Goal: Task Accomplishment & Management: Use online tool/utility

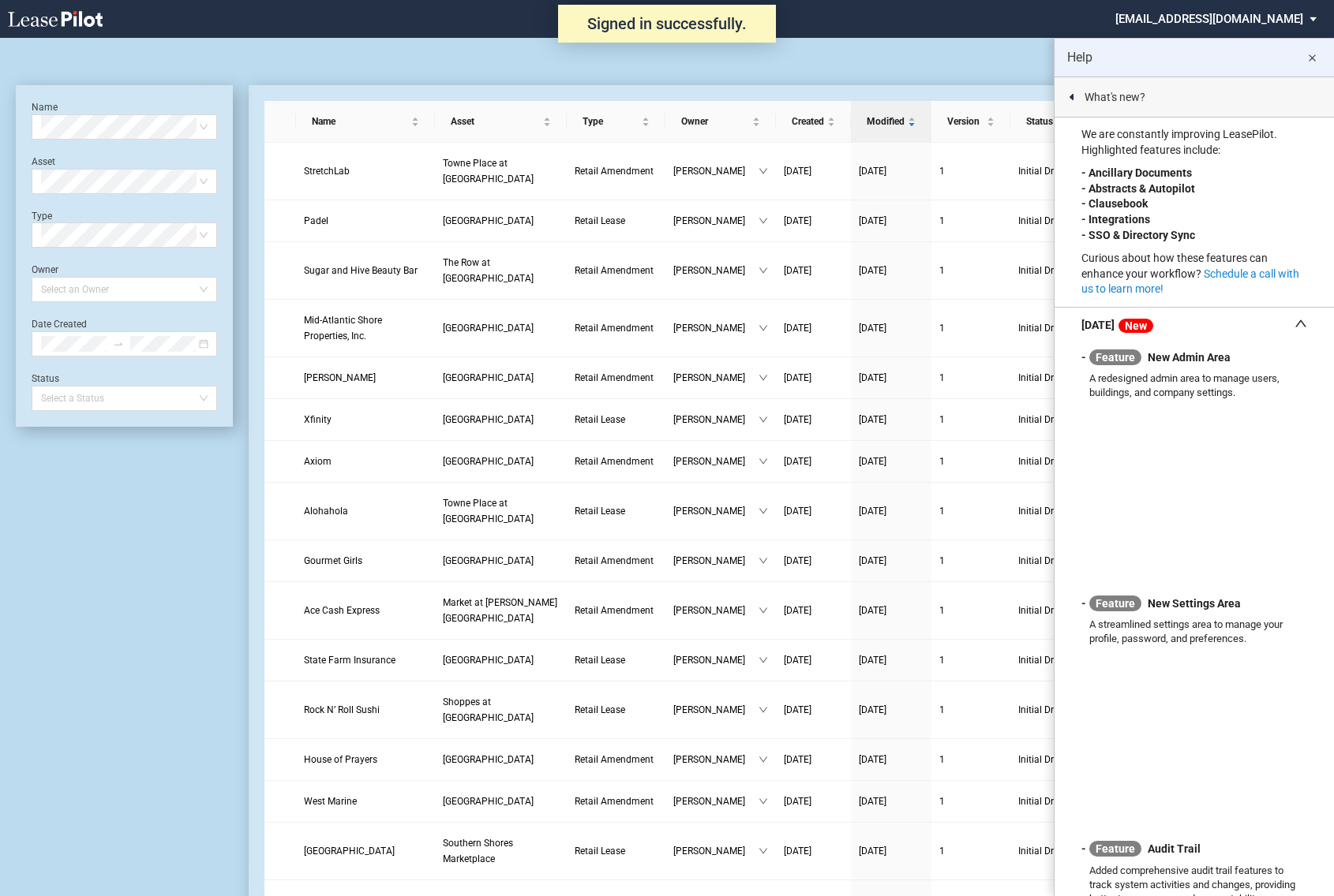
click at [1311, 58] on md-icon "close" at bounding box center [1312, 58] width 19 height 19
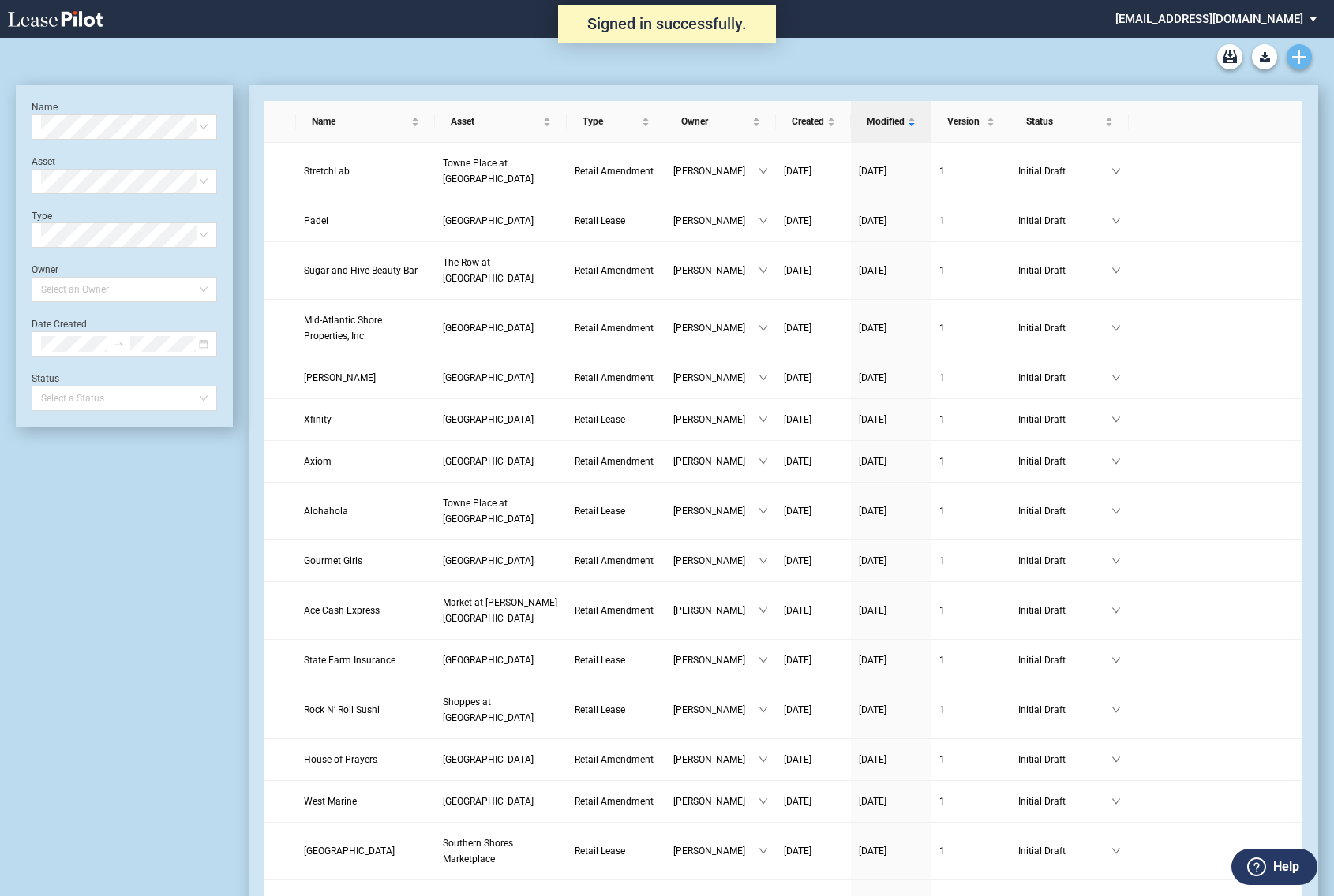
click at [1301, 50] on icon "Create new document" at bounding box center [1299, 56] width 14 height 14
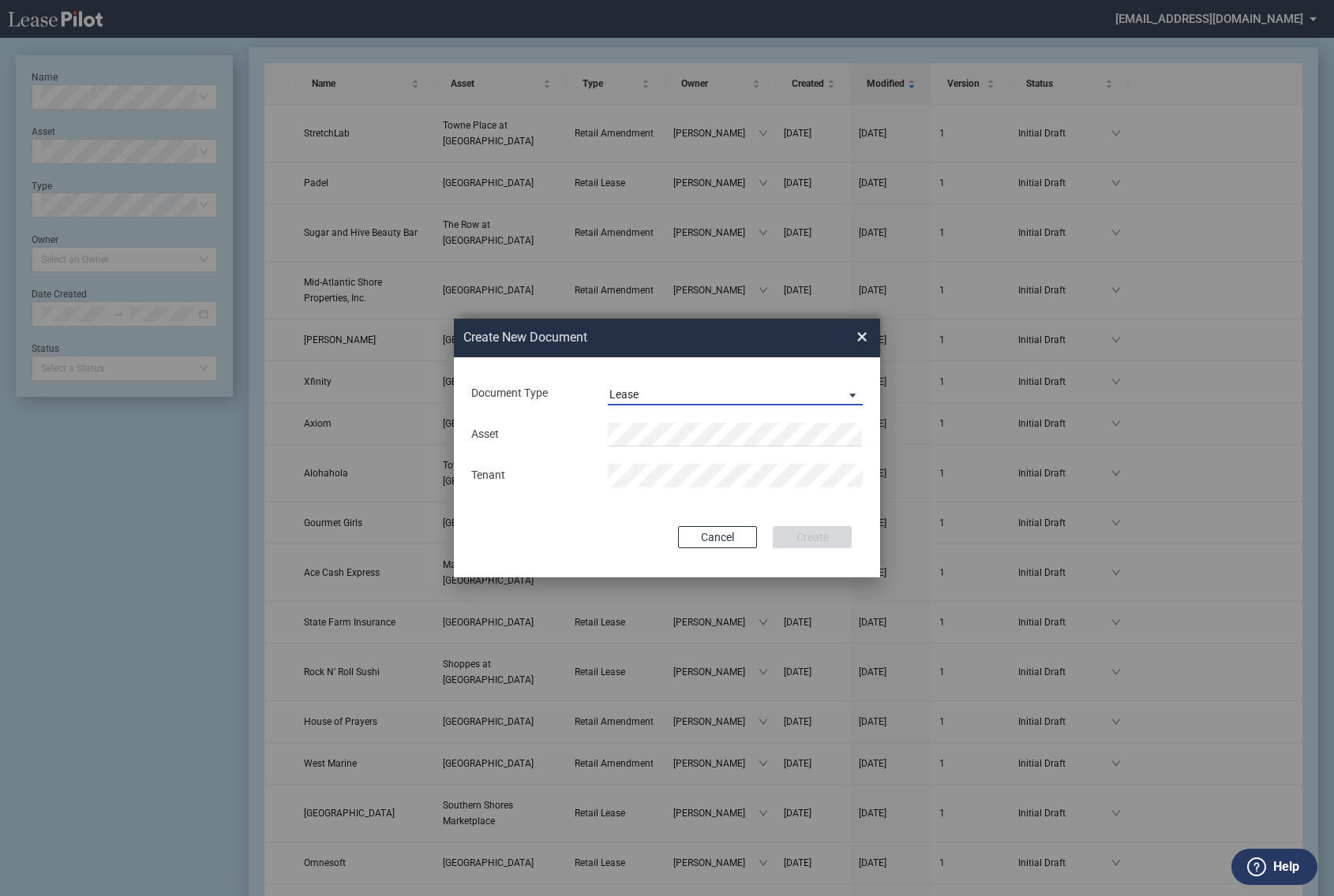
click at [846, 396] on span "Document Type: \aLease\a" at bounding box center [849, 394] width 19 height 16
click at [662, 361] on div "Amendment" at bounding box center [643, 357] width 68 height 17
click at [673, 455] on li "[GEOGRAPHIC_DATA]" at bounding box center [735, 465] width 255 height 38
click at [673, 455] on div "Asset Clear Tenant" at bounding box center [667, 455] width 395 height 82
click at [810, 535] on button "Create" at bounding box center [812, 537] width 79 height 22
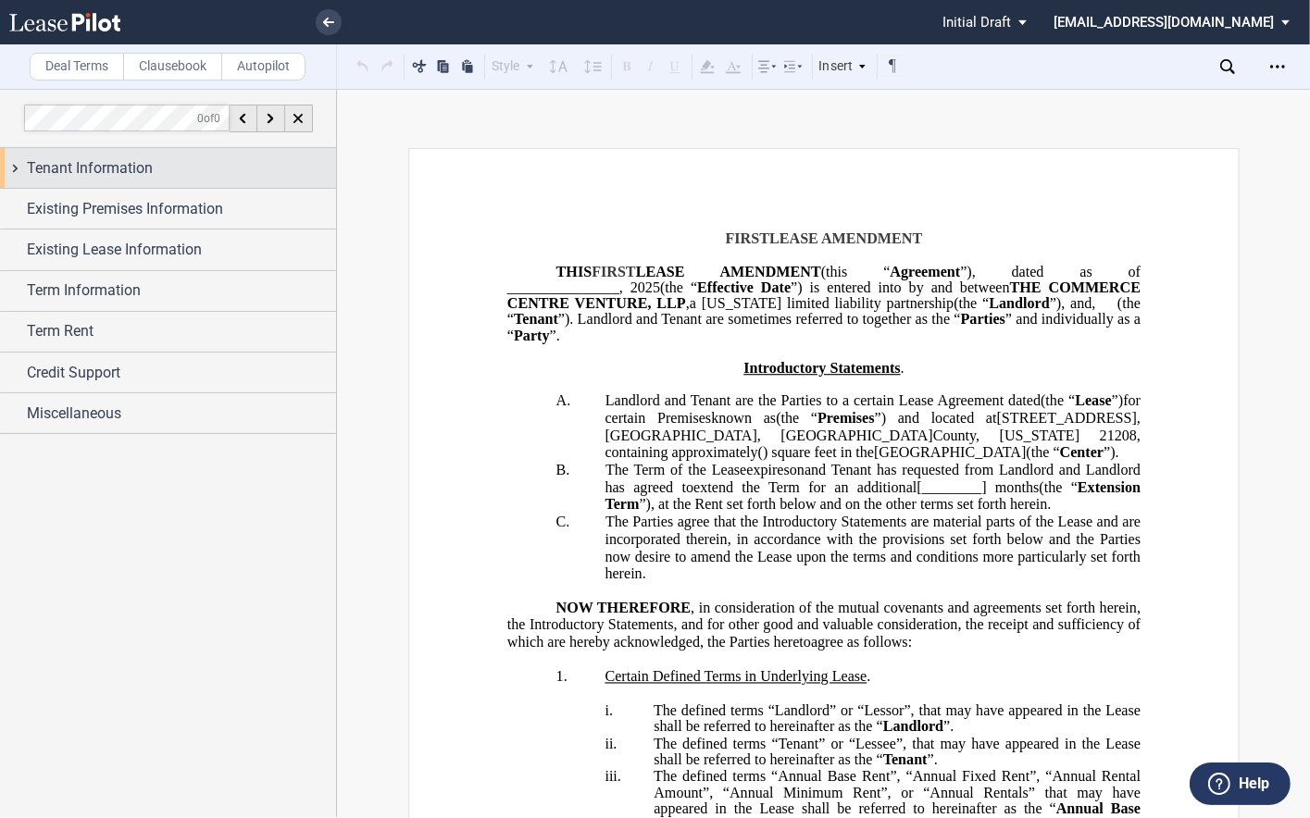
click at [150, 165] on span "Tenant Information" at bounding box center [90, 168] width 126 height 22
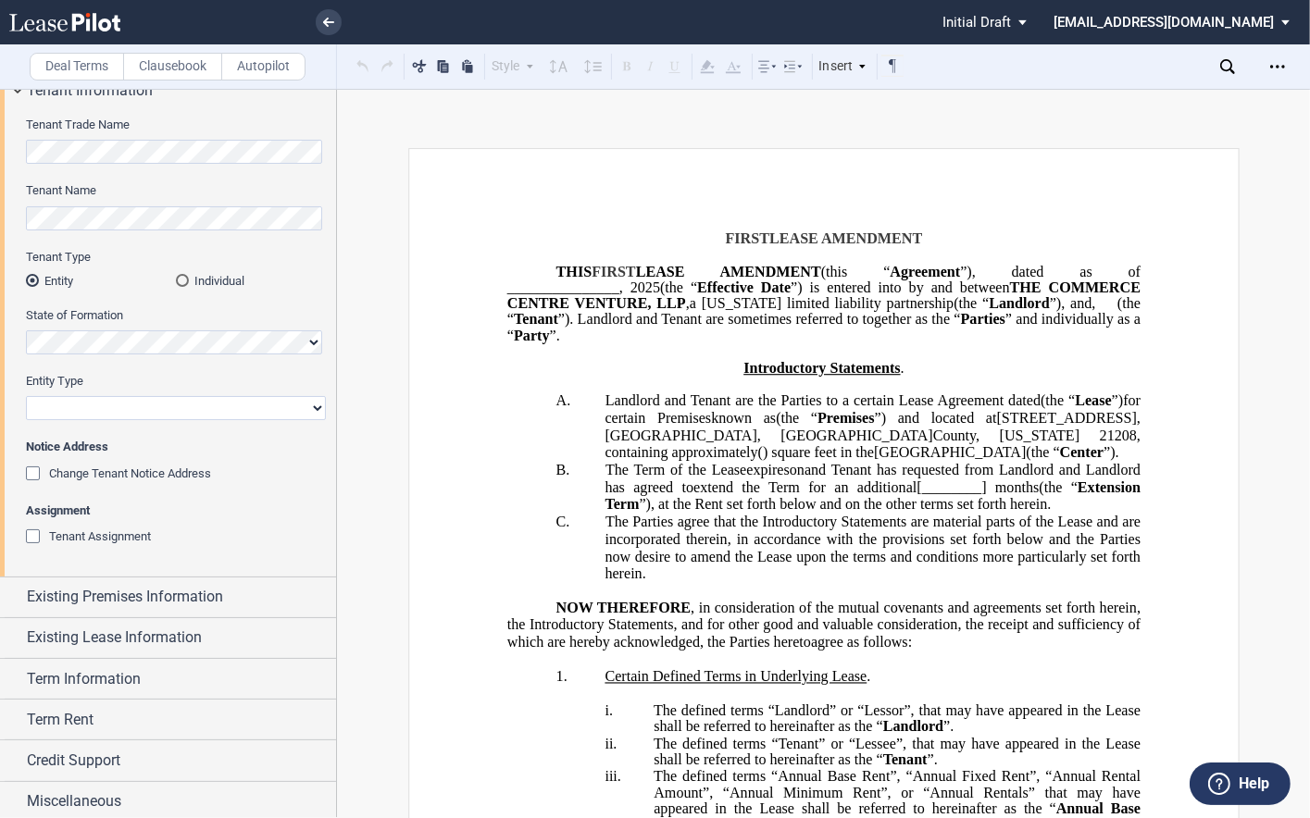
scroll to position [81, 0]
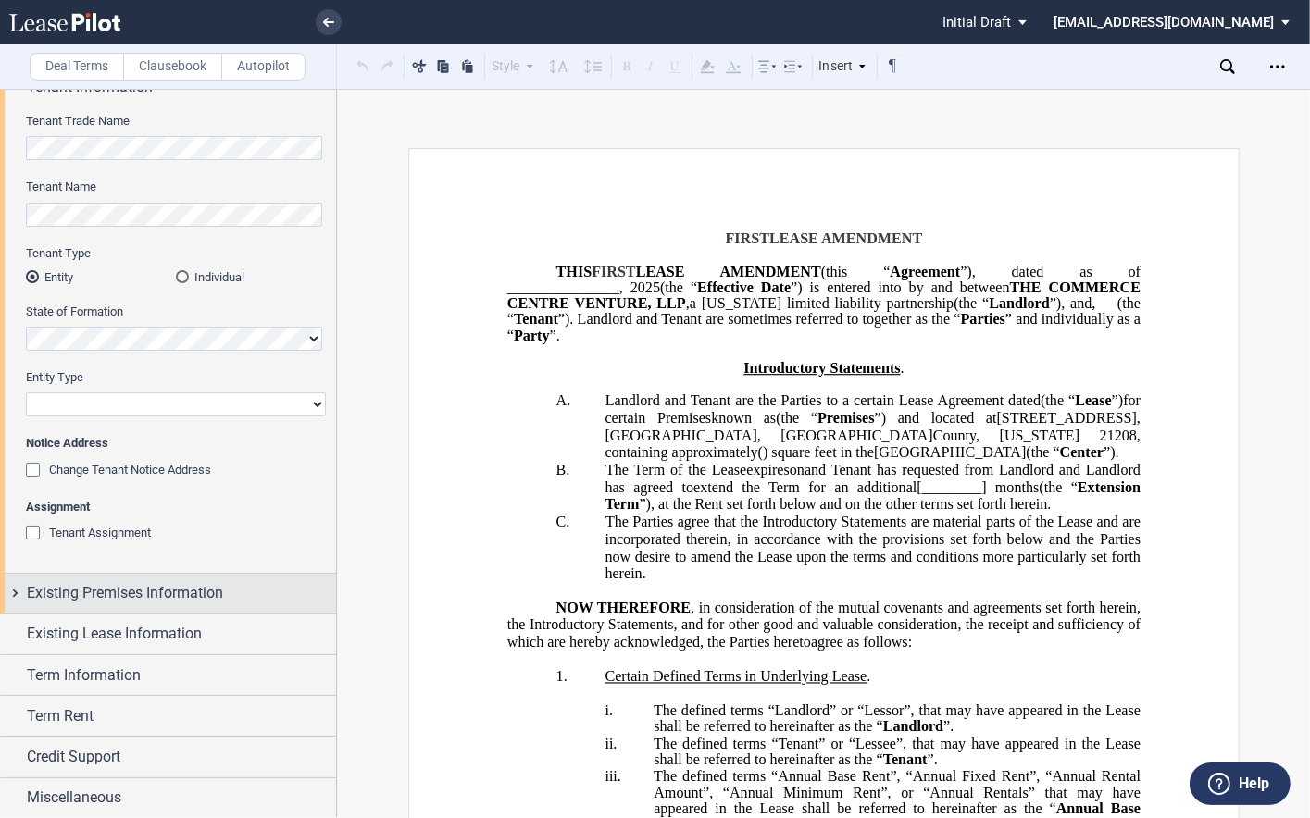
click at [185, 594] on span "Existing Premises Information" at bounding box center [125, 593] width 196 height 22
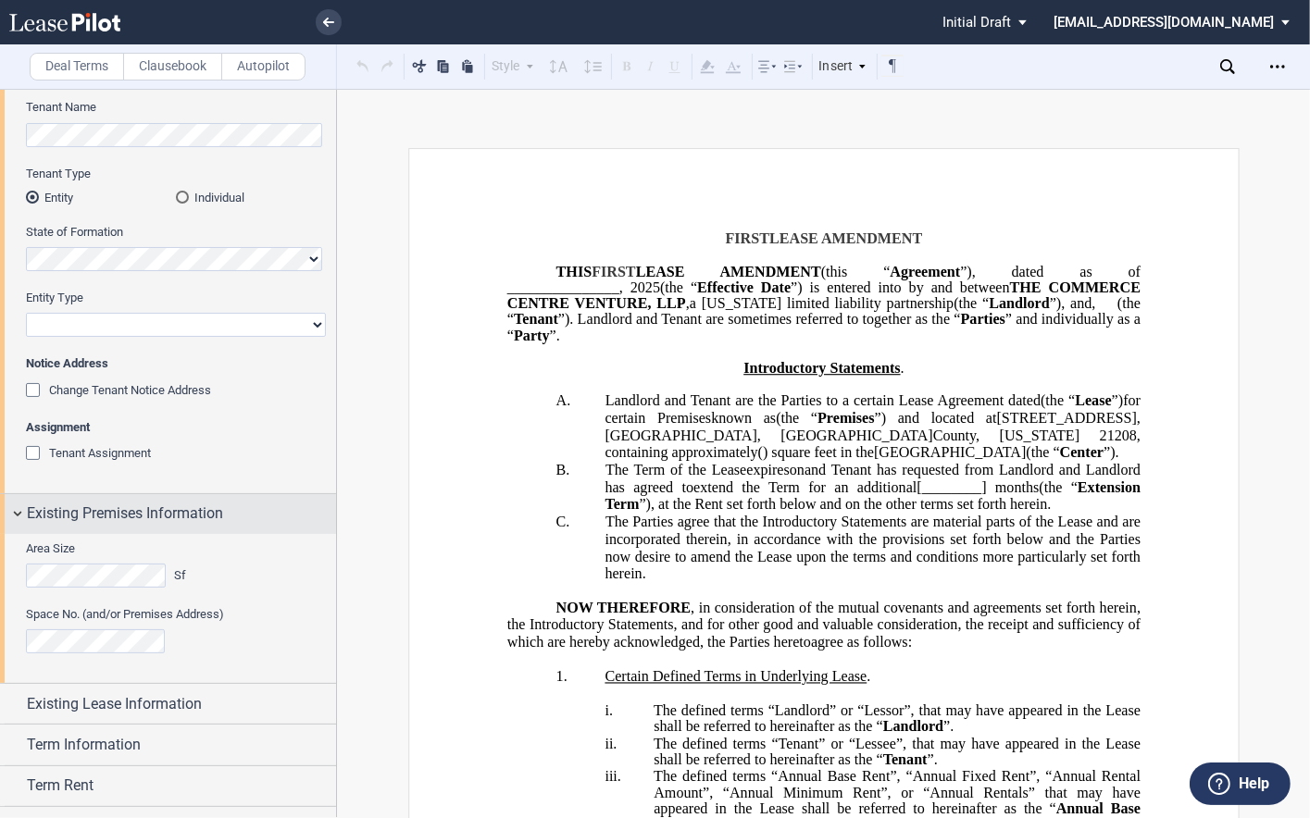
scroll to position [174, 0]
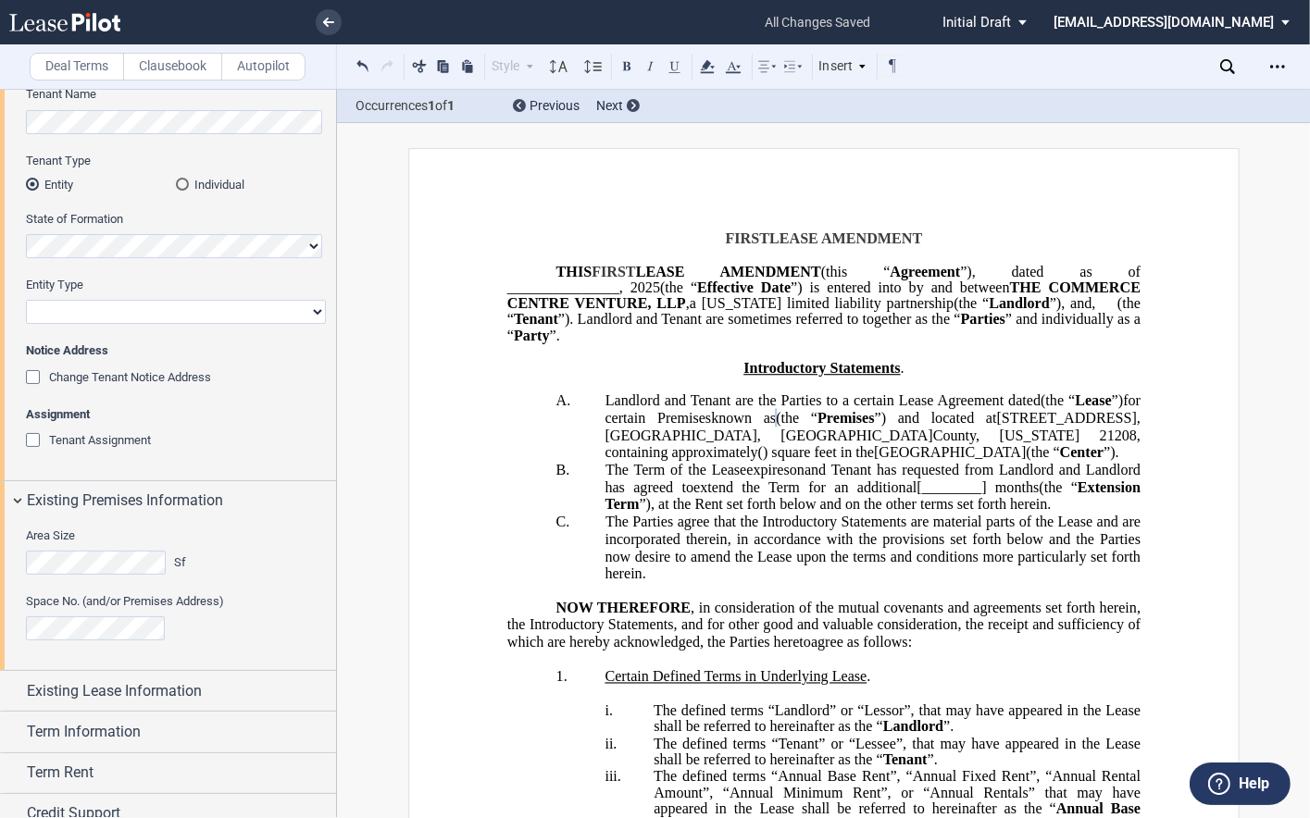
click at [996, 421] on span "”) and located at" at bounding box center [935, 418] width 122 height 17
drag, startPoint x: 1044, startPoint y: 421, endPoint x: 1016, endPoint y: 419, distance: 27.8
click at [996, 419] on span "”) and located at" at bounding box center [935, 418] width 122 height 17
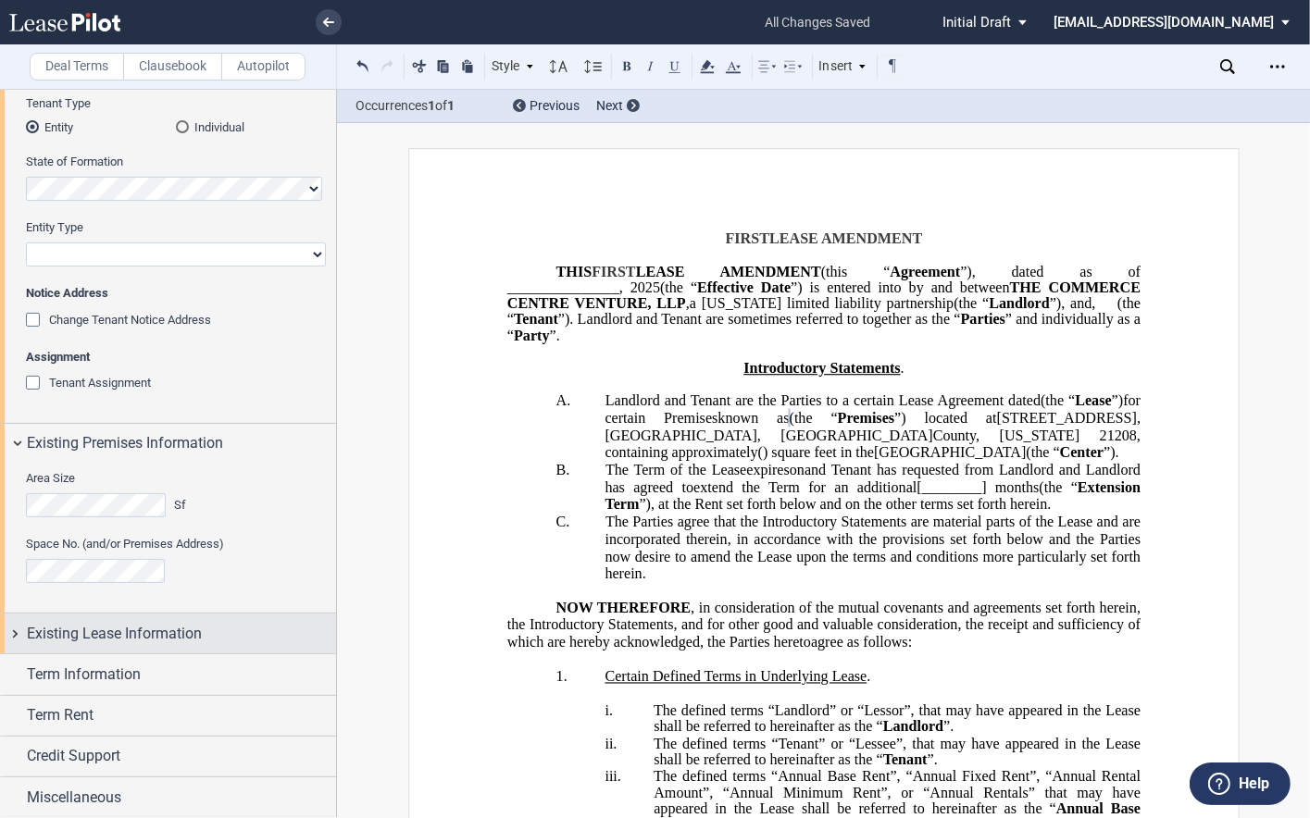
click at [157, 631] on span "Existing Lease Information" at bounding box center [114, 634] width 175 height 22
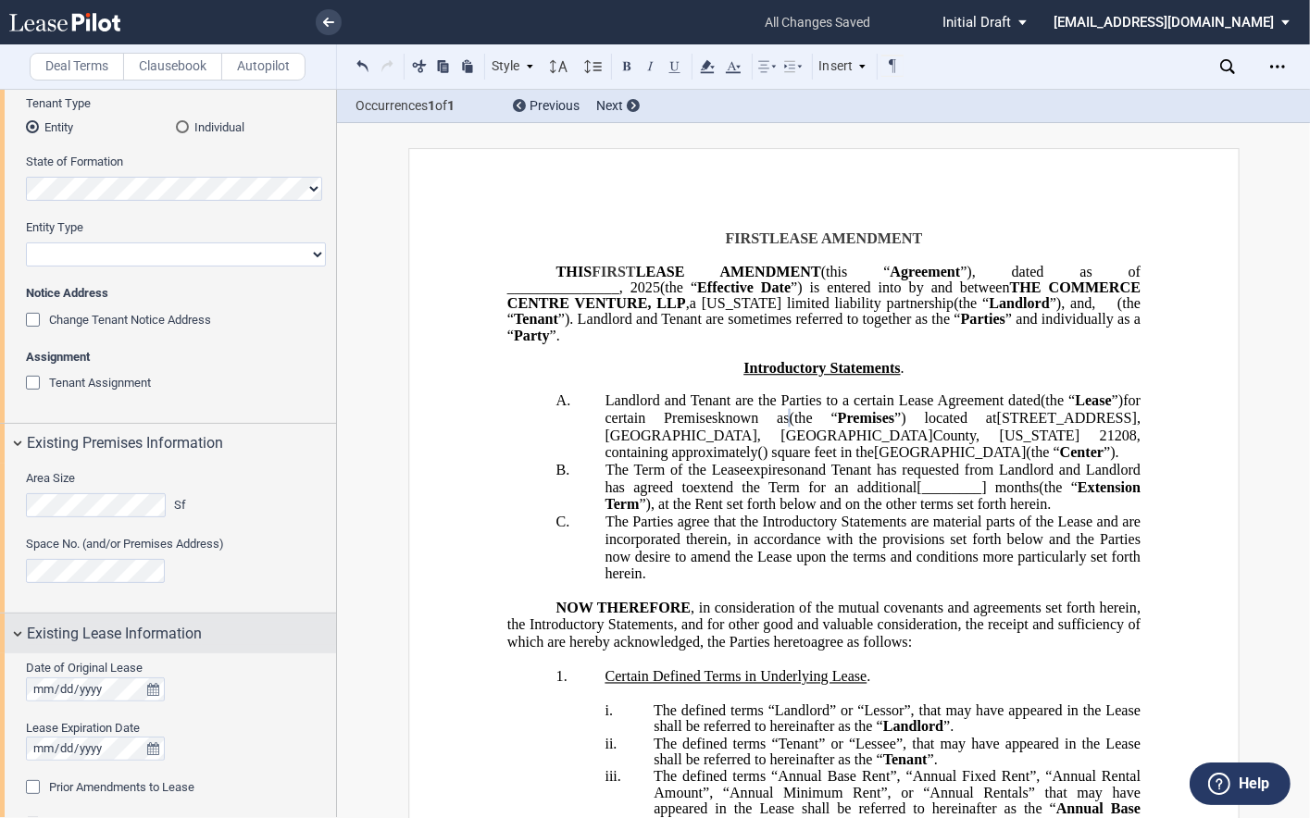
scroll to position [324, 0]
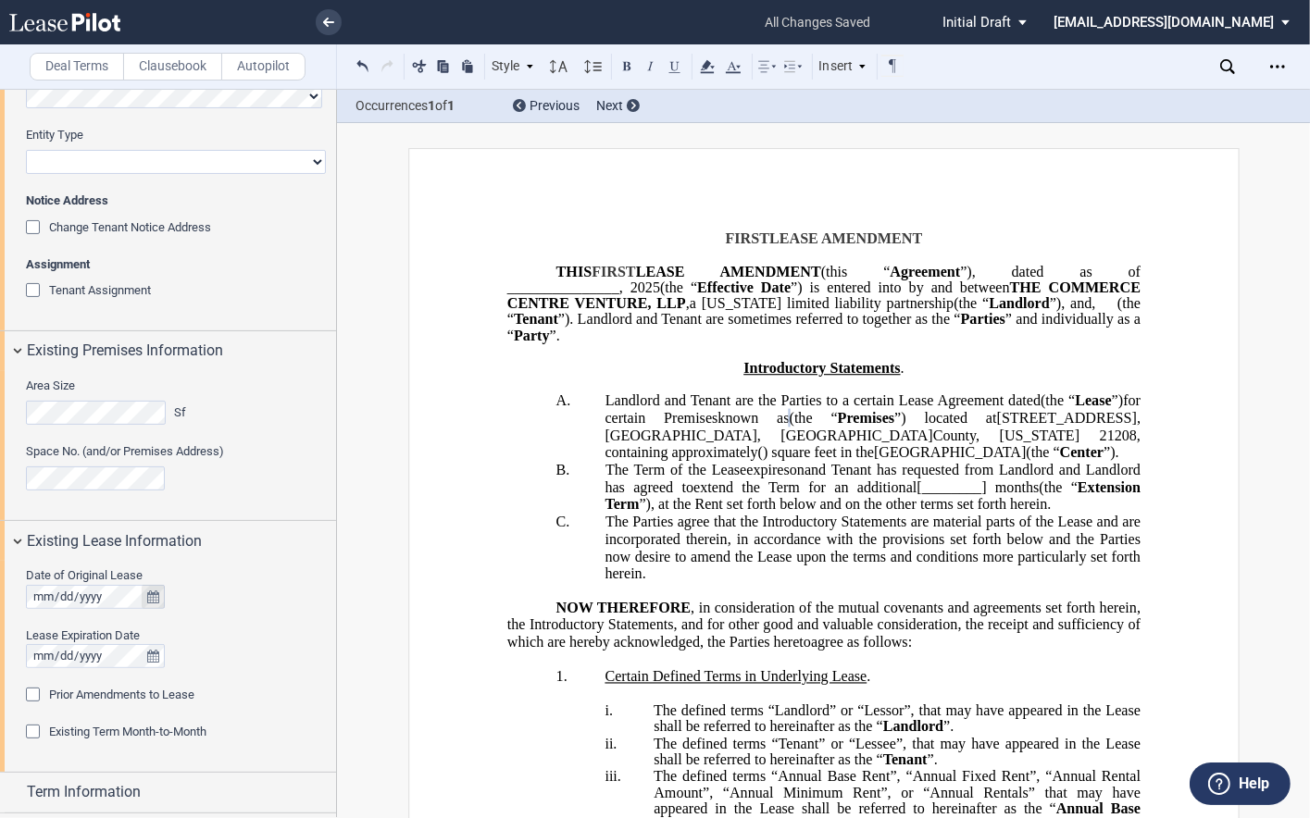
click at [154, 600] on icon "true" at bounding box center [153, 596] width 12 height 13
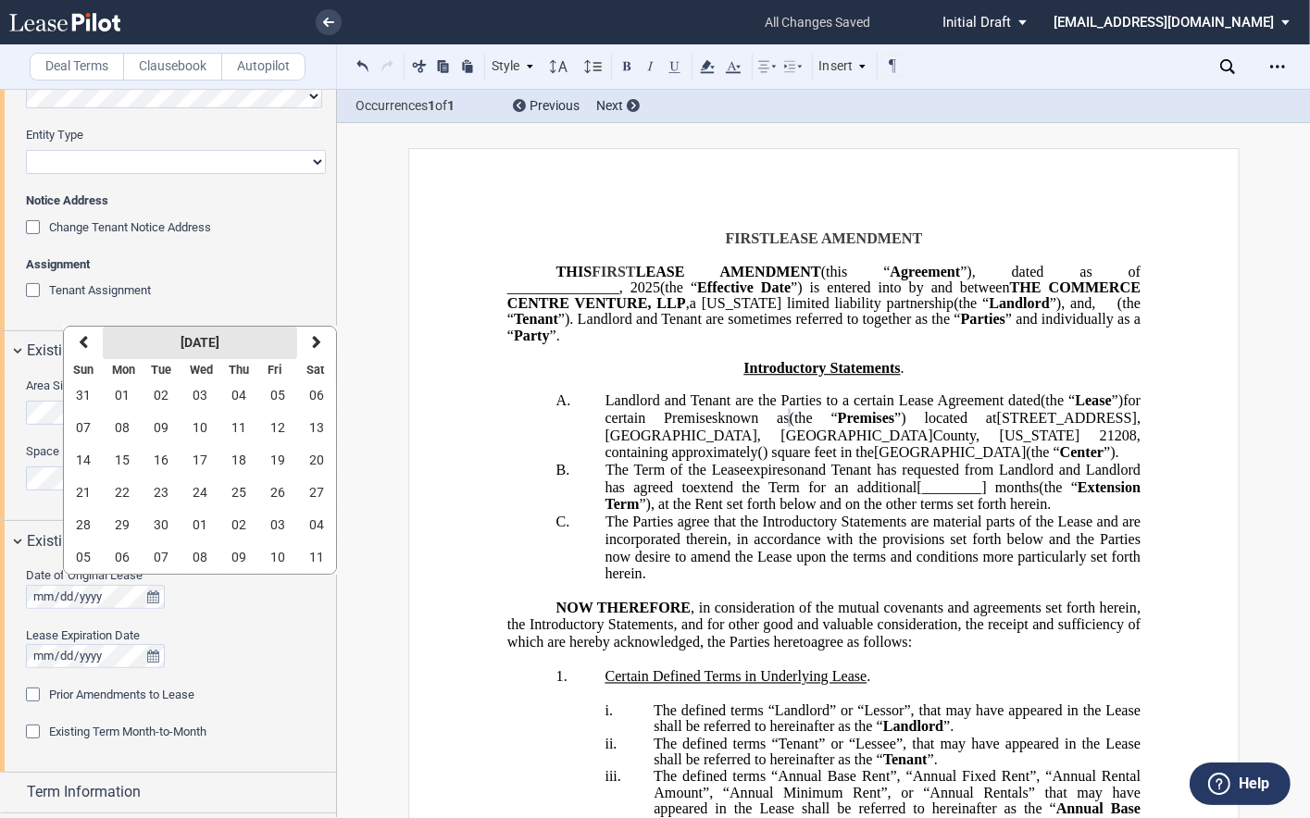
click at [203, 351] on button "September 2025" at bounding box center [200, 343] width 194 height 32
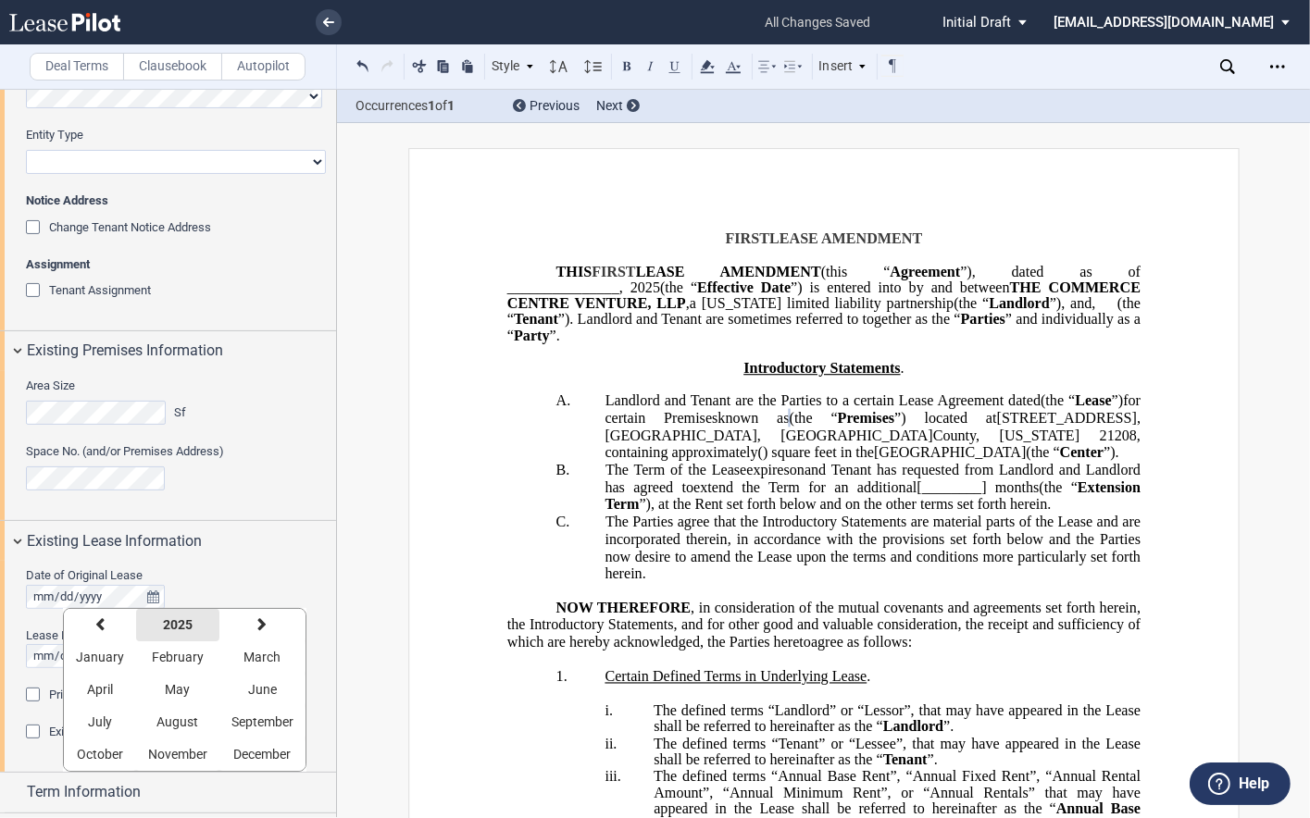
click at [176, 622] on strong "2025" at bounding box center [178, 624] width 30 height 15
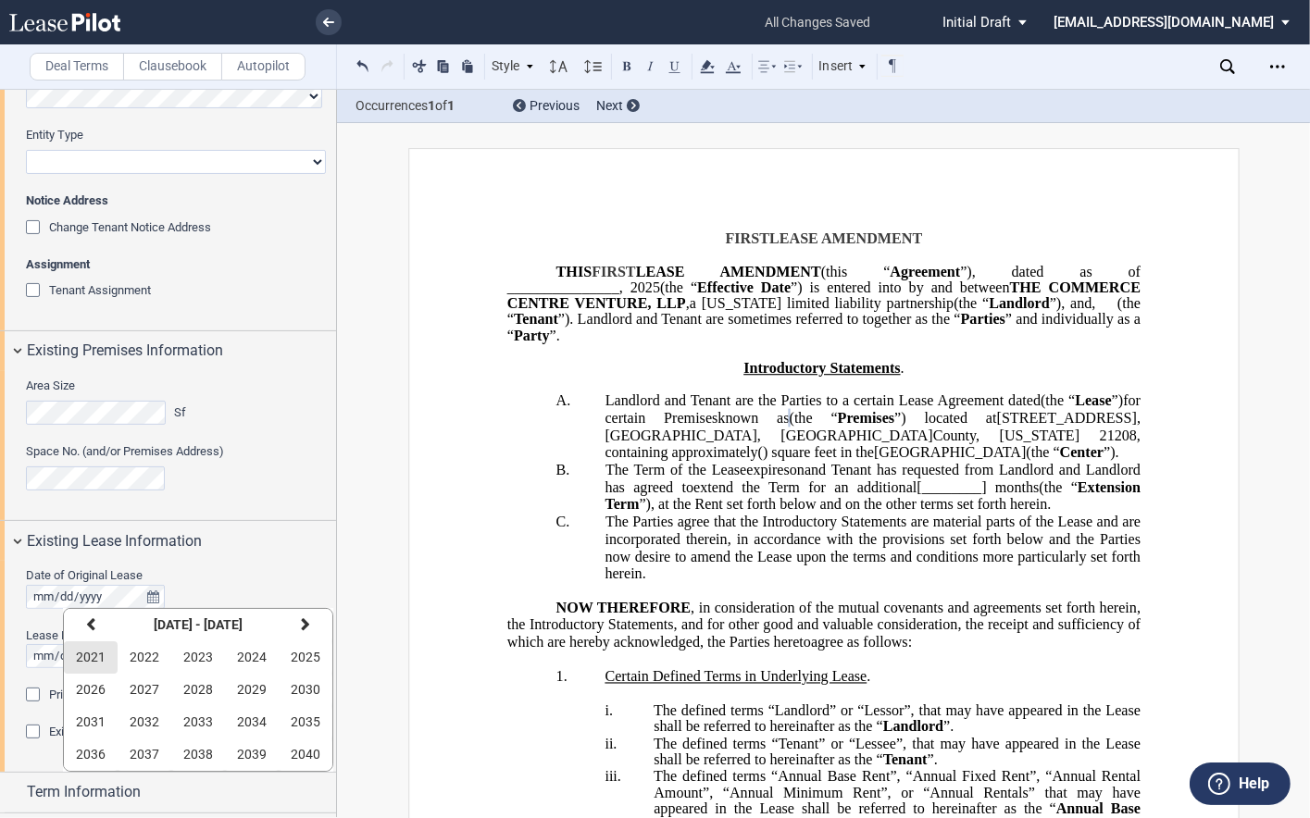
click at [105, 650] on button "2021" at bounding box center [91, 657] width 54 height 32
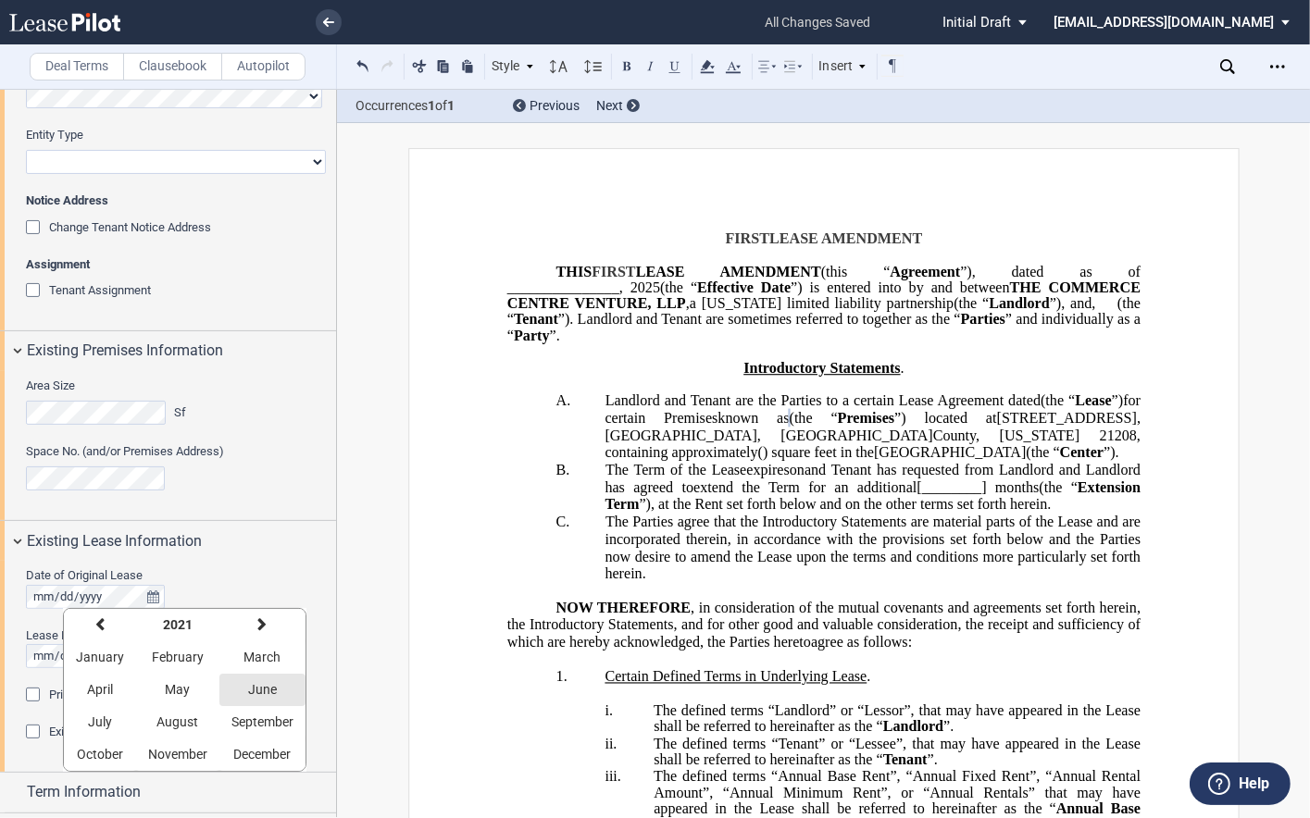
click at [243, 690] on button "June" at bounding box center [262, 690] width 86 height 32
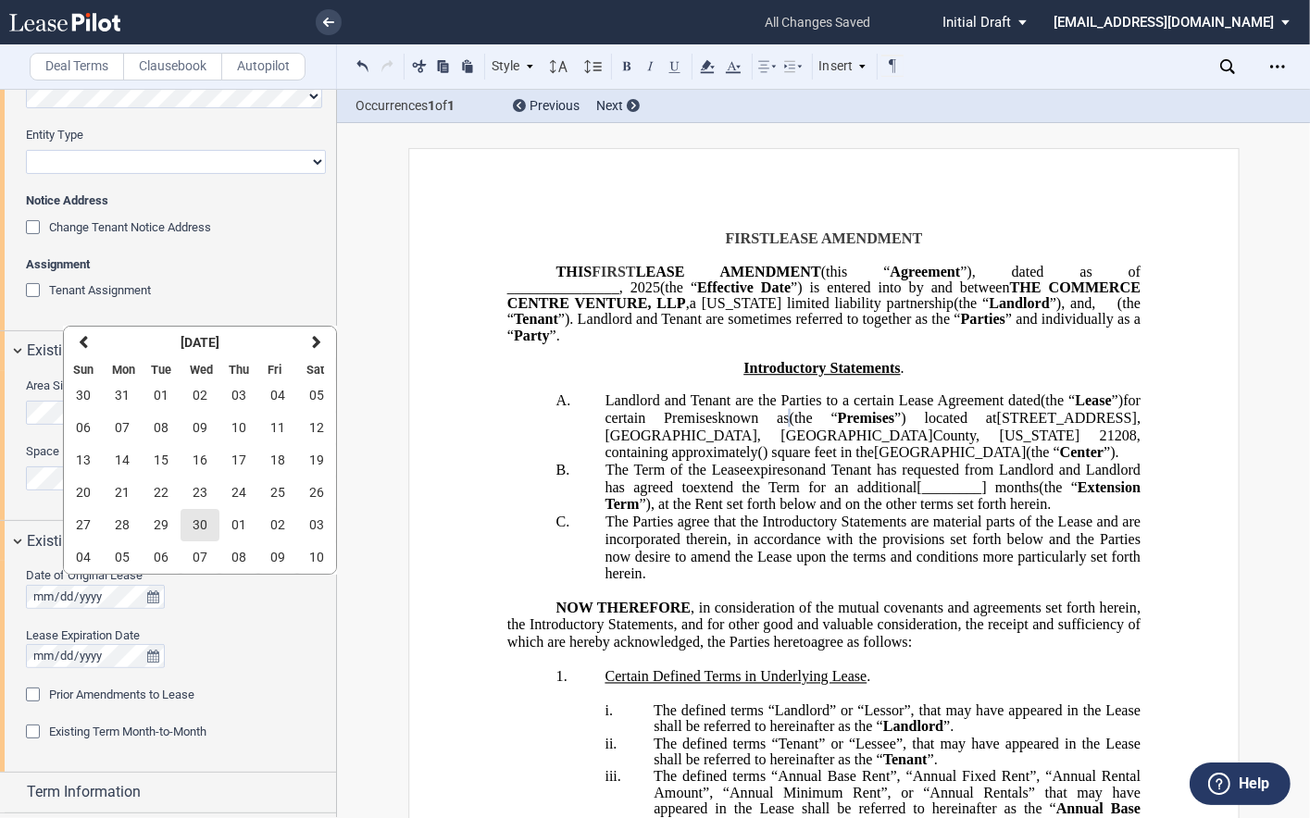
click at [204, 520] on span "30" at bounding box center [199, 524] width 15 height 15
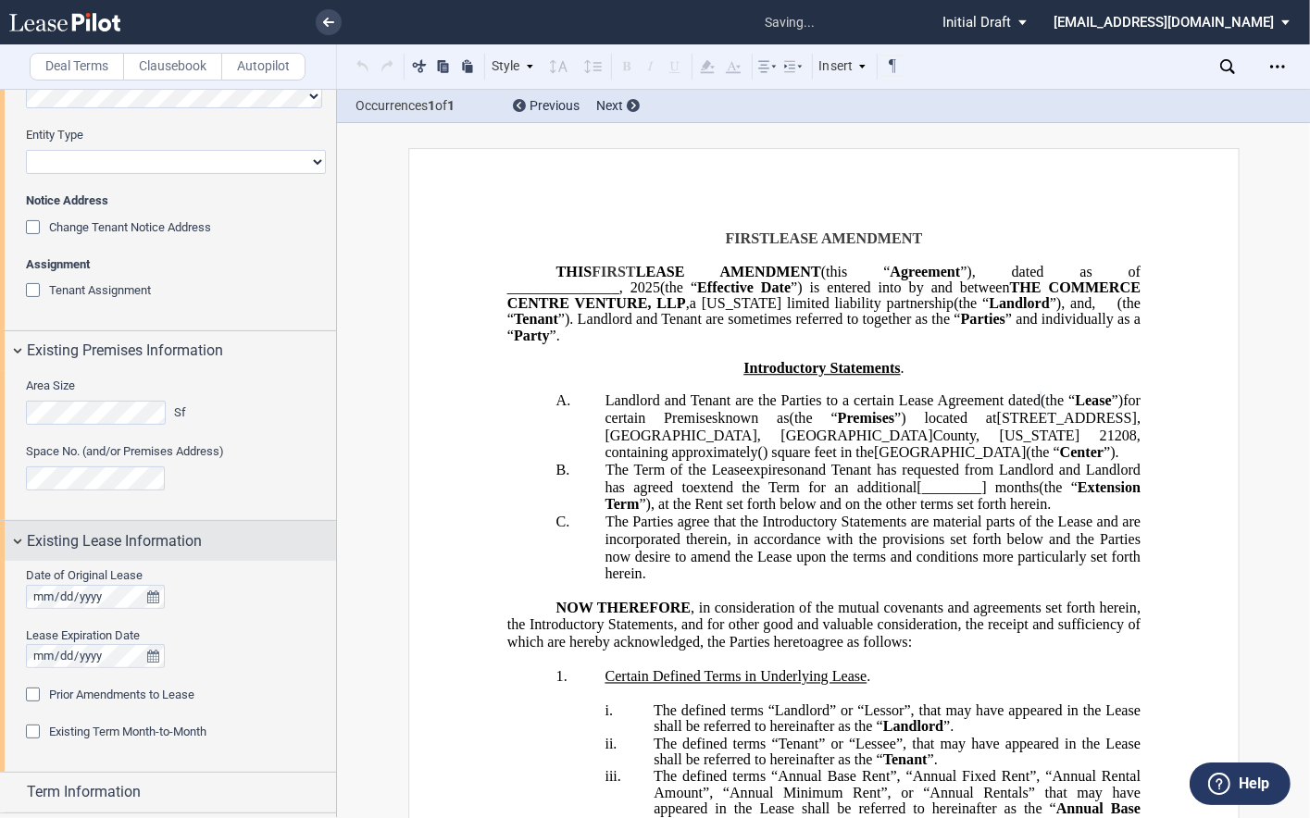
scroll to position [416, 0]
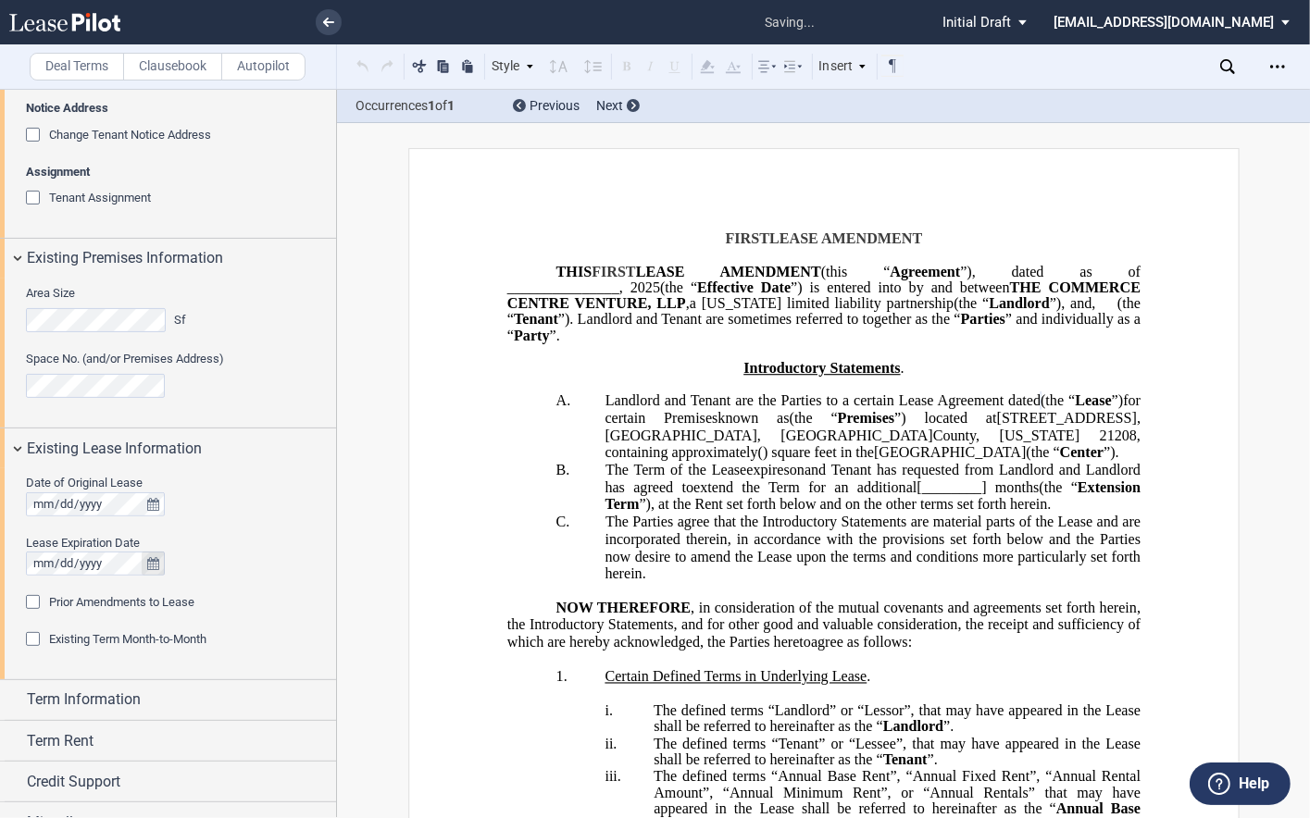
click at [150, 557] on icon "true" at bounding box center [153, 563] width 12 height 13
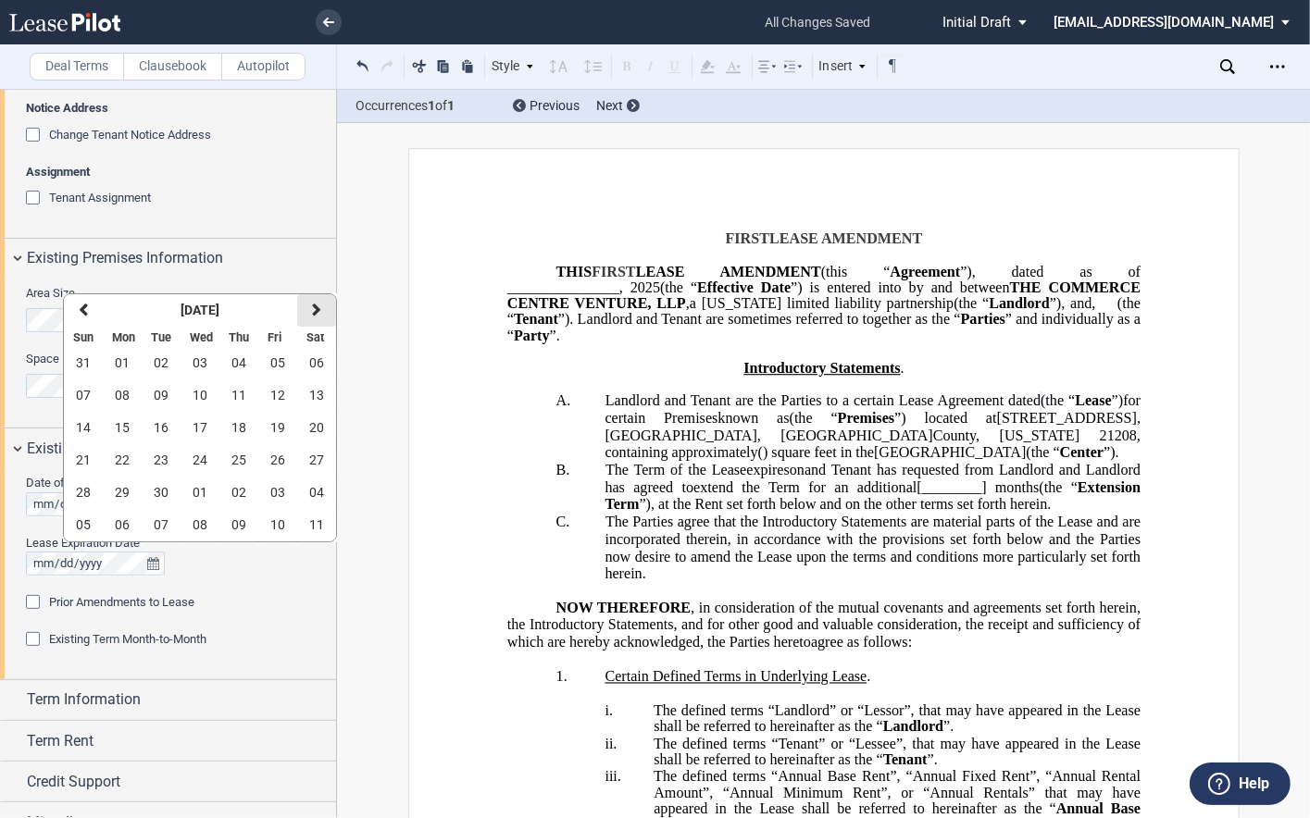
click at [312, 313] on icon "button" at bounding box center [316, 310] width 9 height 15
click at [199, 489] on span "31" at bounding box center [199, 492] width 15 height 15
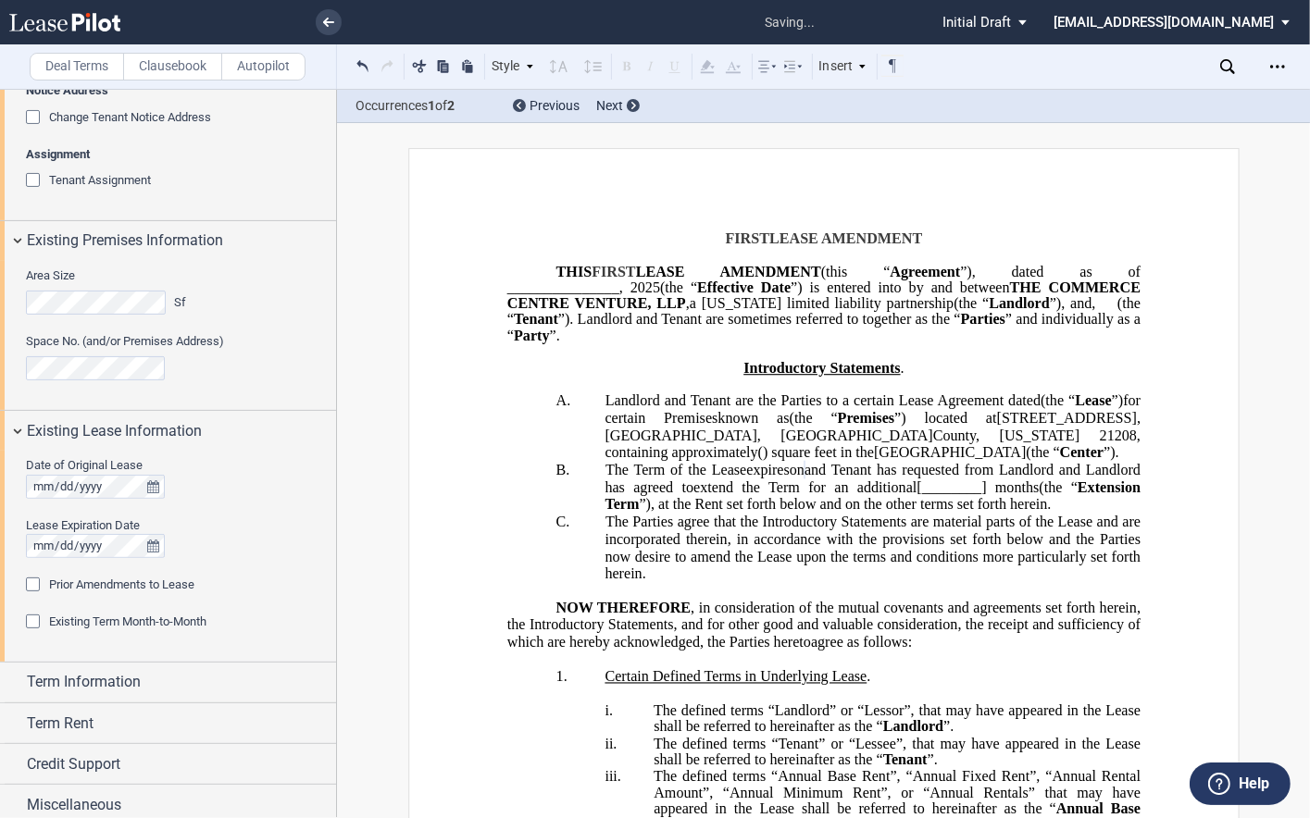
scroll to position [441, 0]
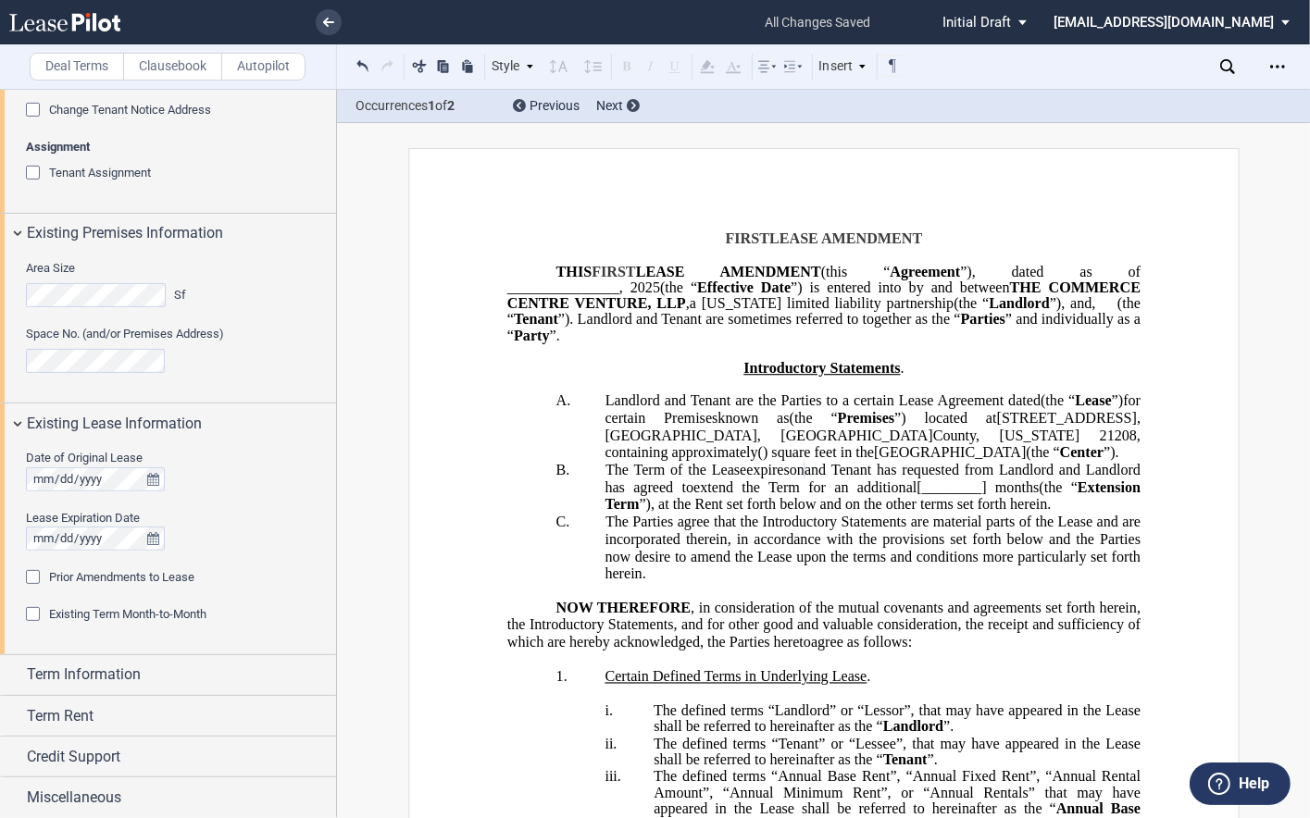
click at [33, 575] on div "Prior Amendments to Lease" at bounding box center [35, 579] width 19 height 19
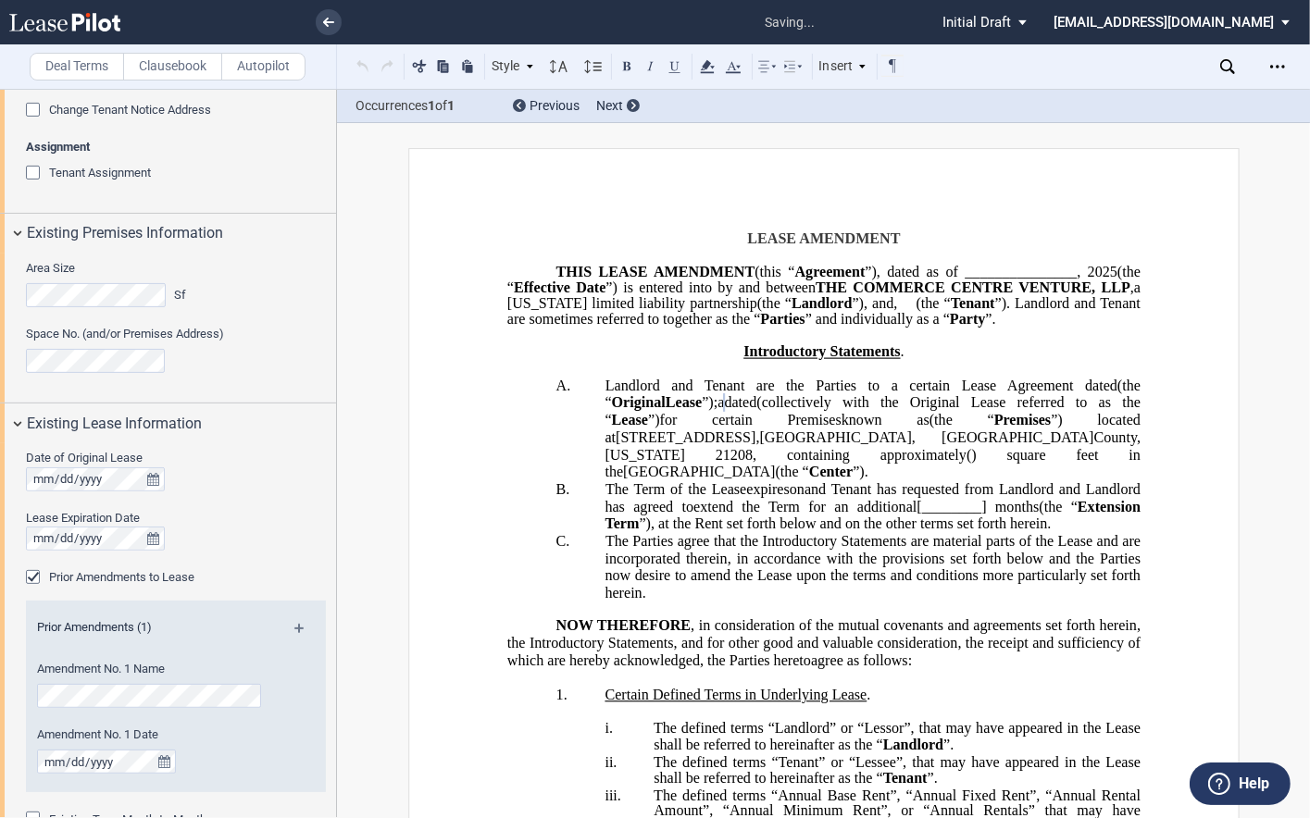
scroll to position [627, 0]
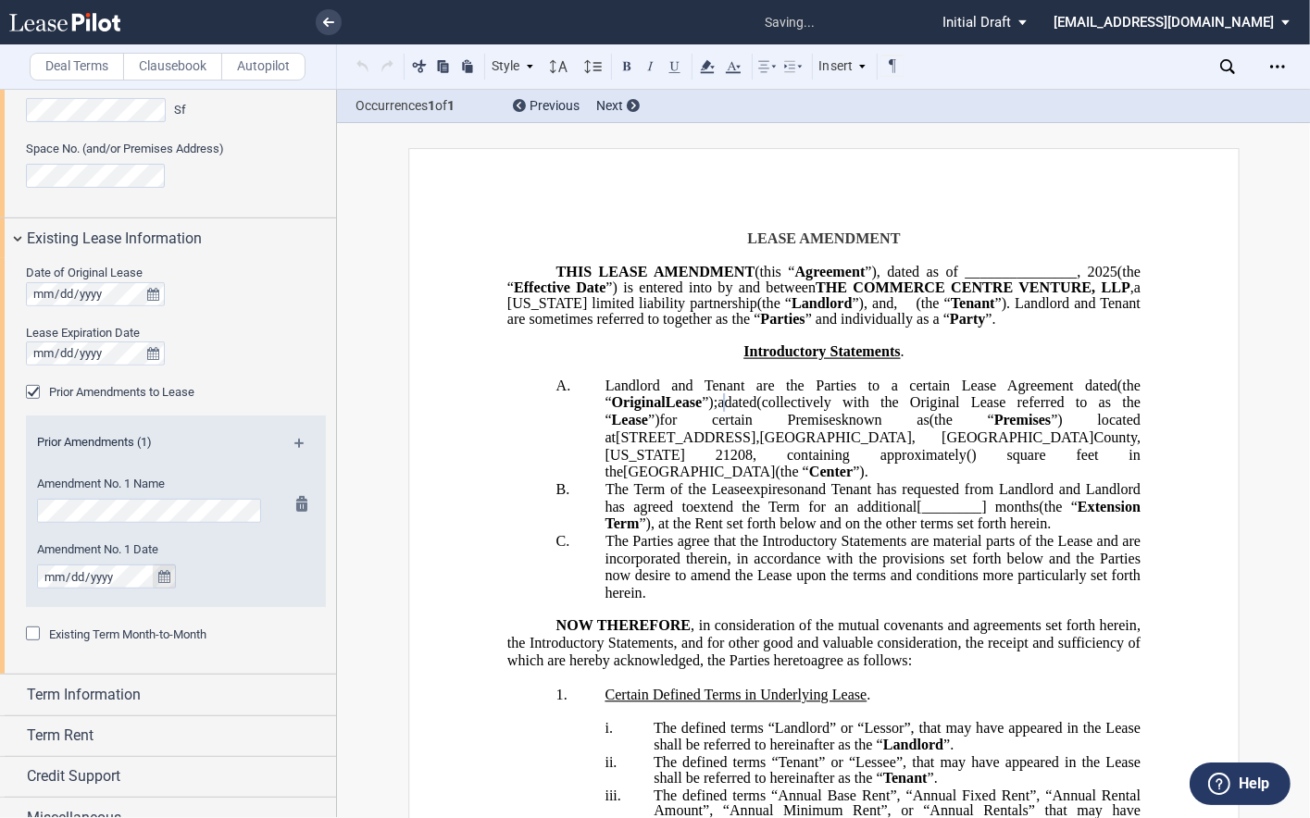
click at [167, 576] on icon "true" at bounding box center [164, 576] width 12 height 13
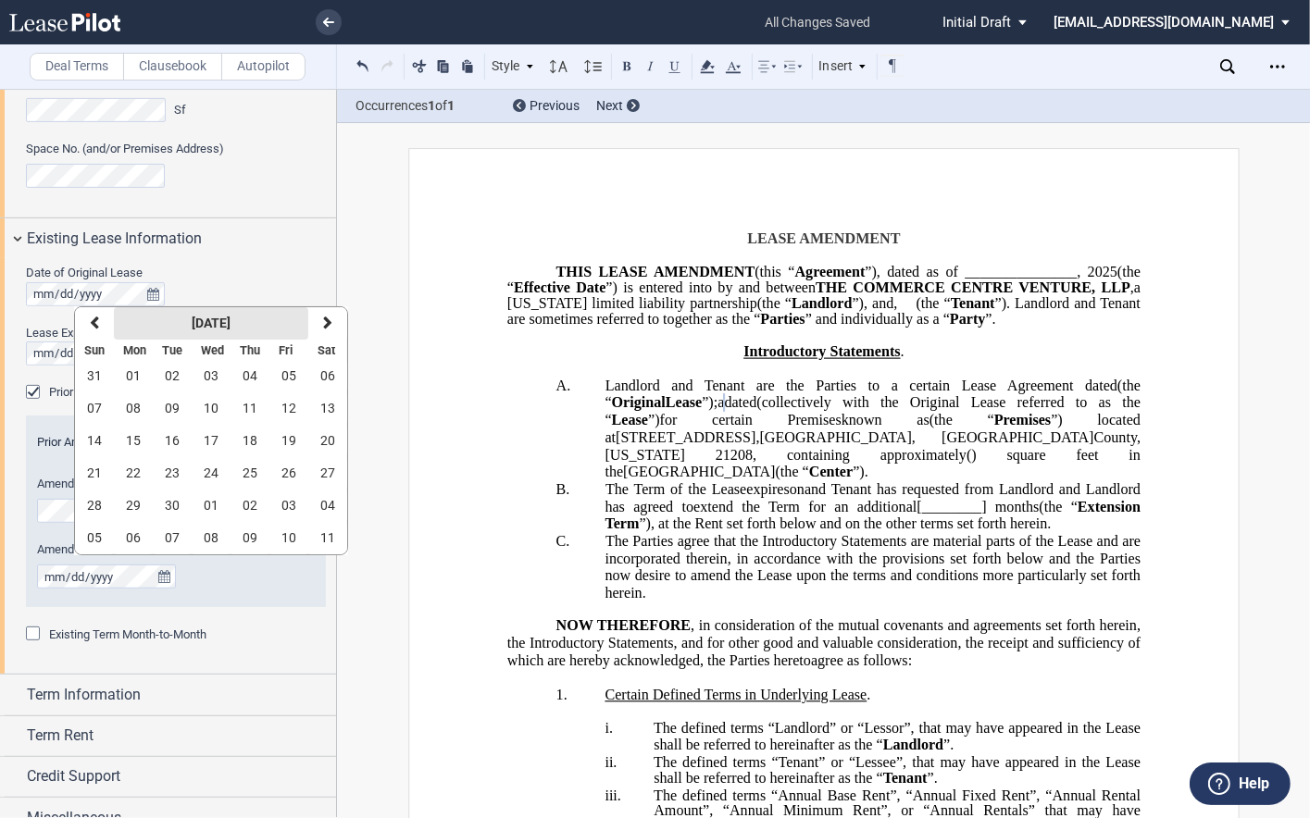
click at [214, 326] on strong "September 2025" at bounding box center [211, 323] width 39 height 15
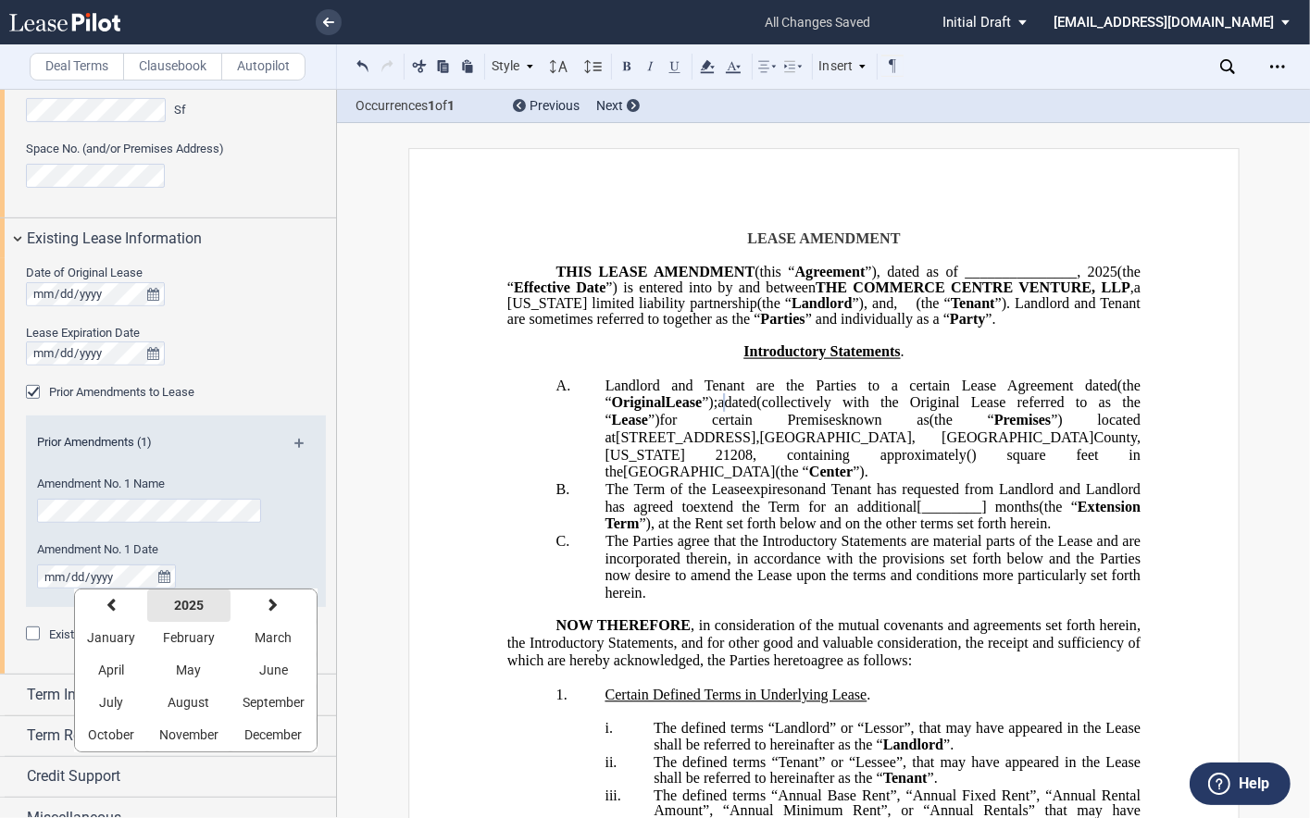
click at [180, 604] on strong "2025" at bounding box center [189, 605] width 30 height 15
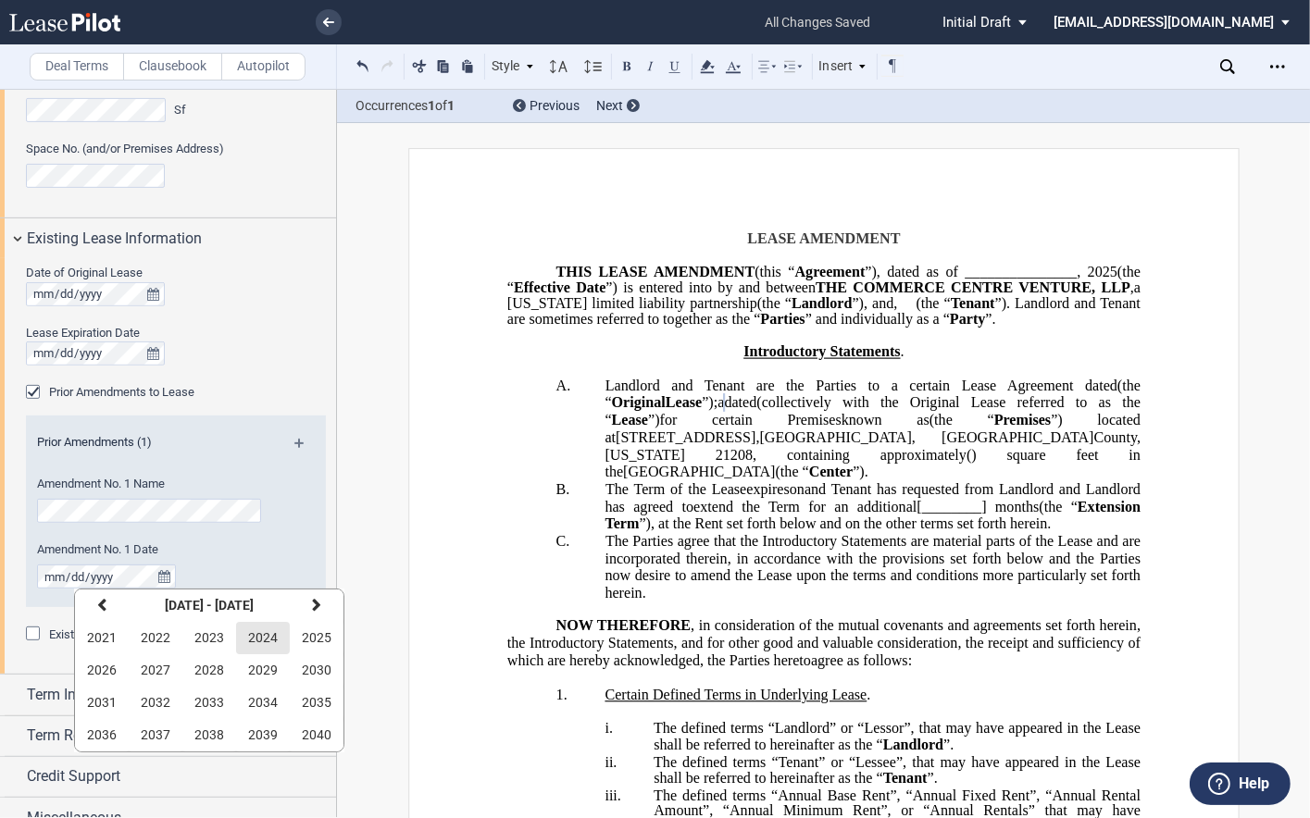
click at [254, 635] on span "2024" at bounding box center [263, 637] width 30 height 15
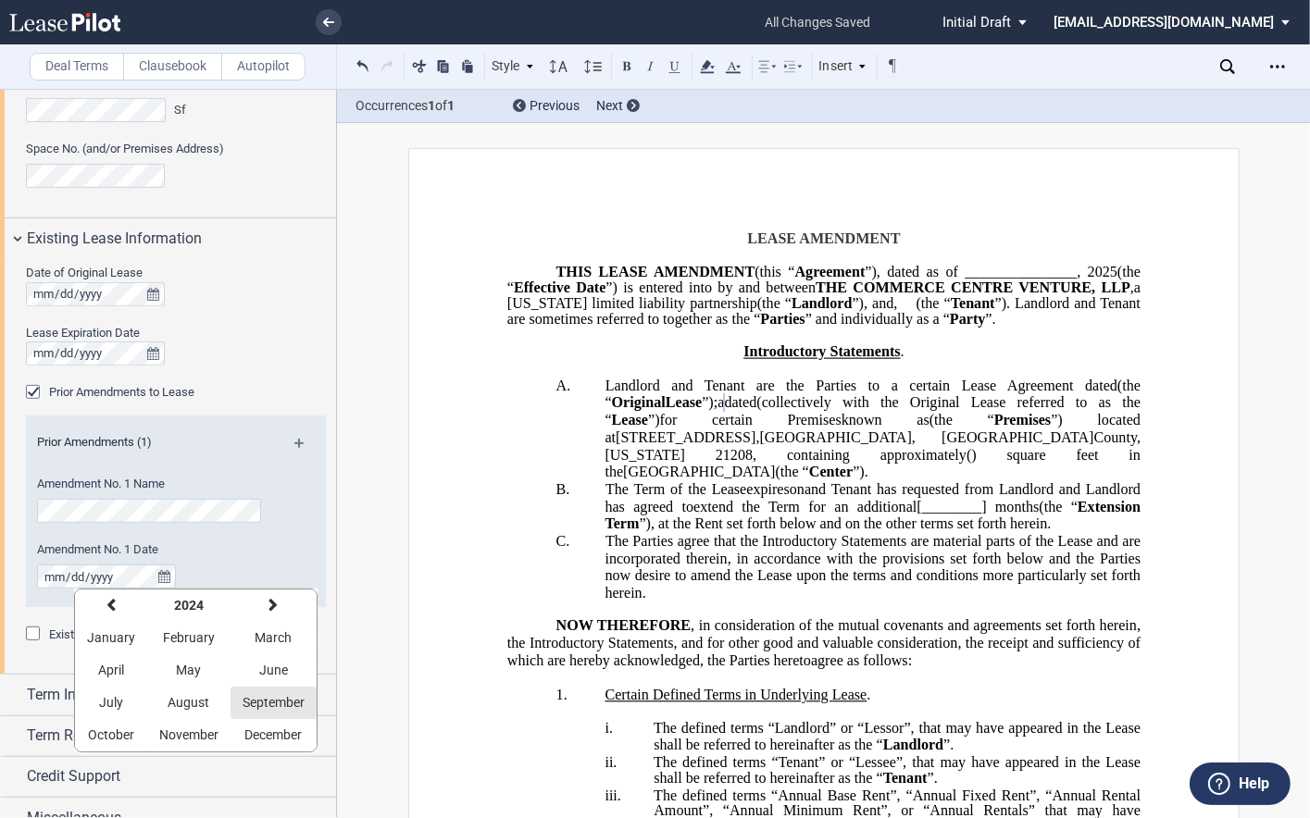
click at [269, 699] on span "September" at bounding box center [273, 702] width 62 height 15
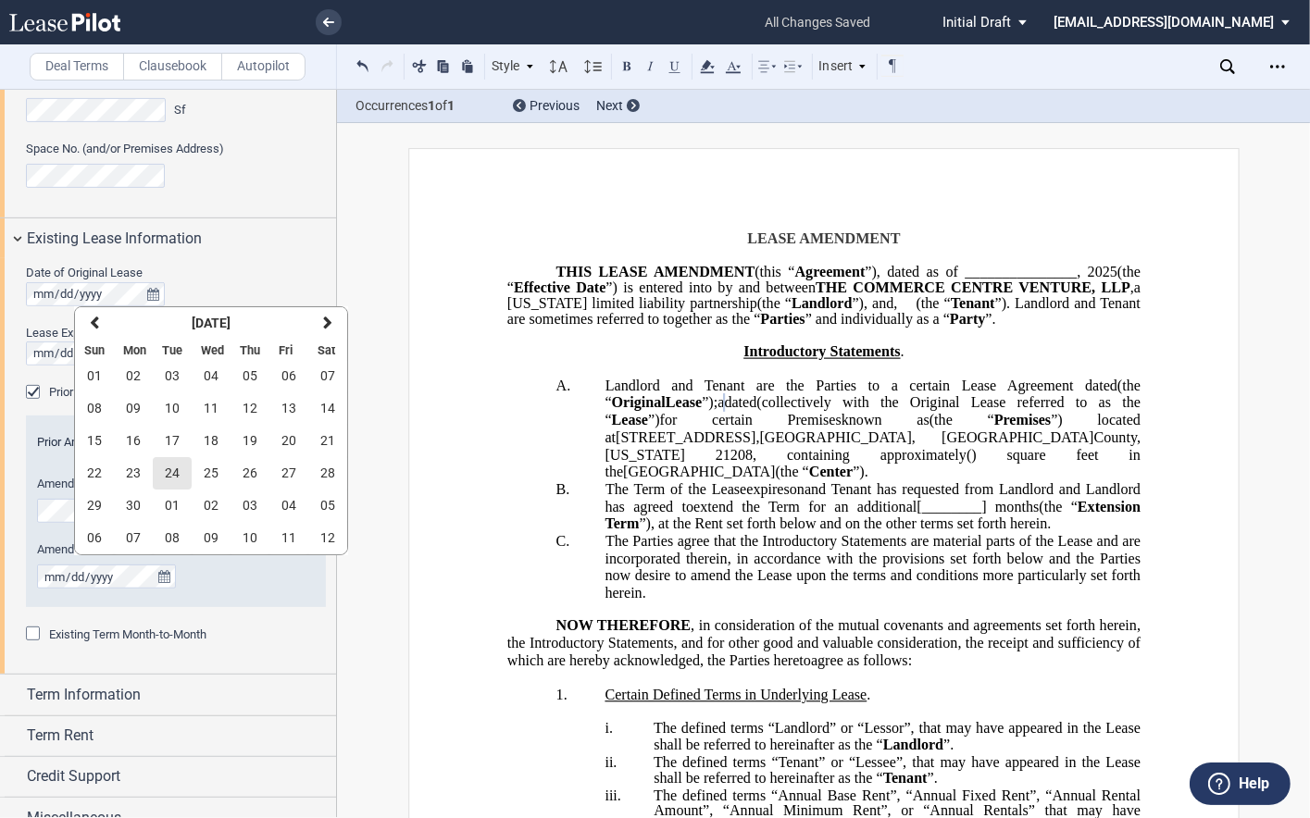
click at [180, 480] on button "24" at bounding box center [172, 473] width 39 height 32
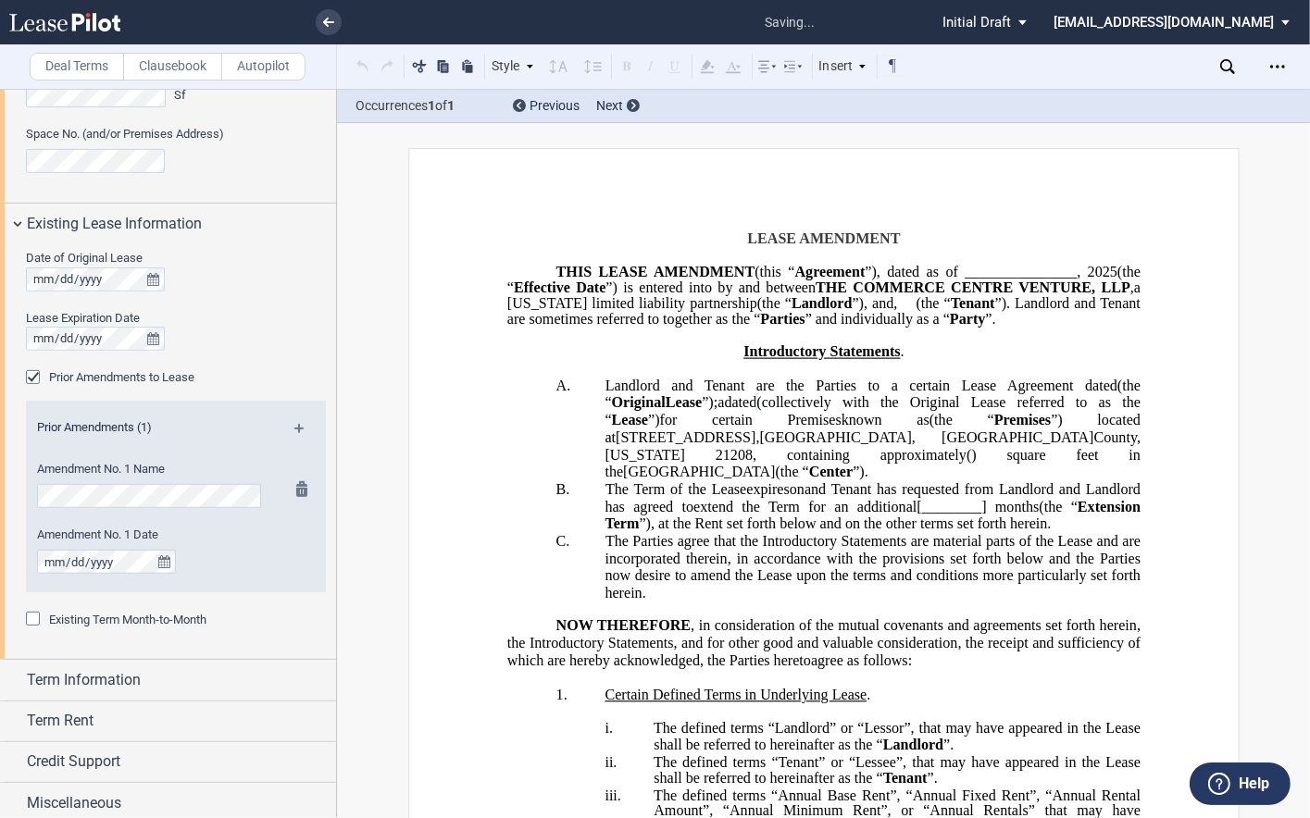
scroll to position [646, 0]
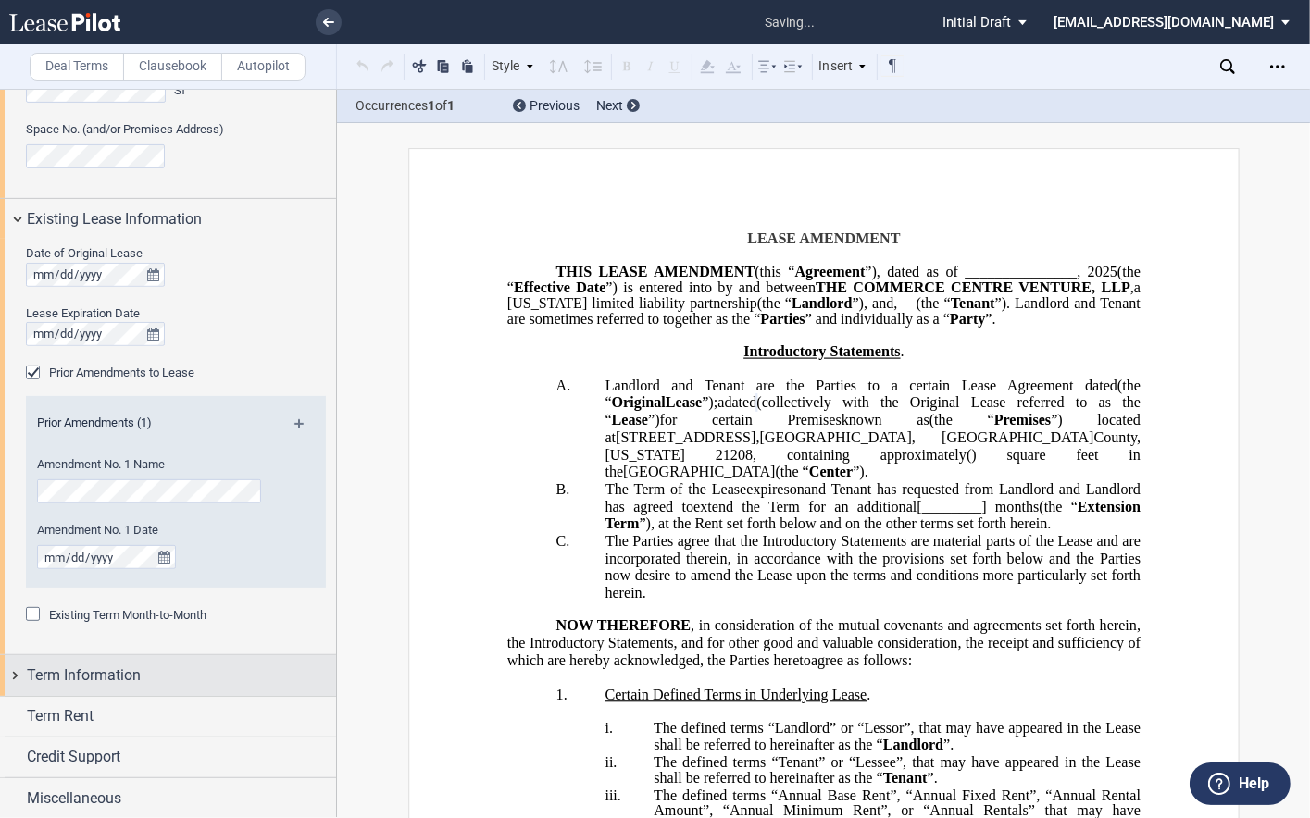
click at [111, 685] on span "Term Information" at bounding box center [84, 675] width 114 height 22
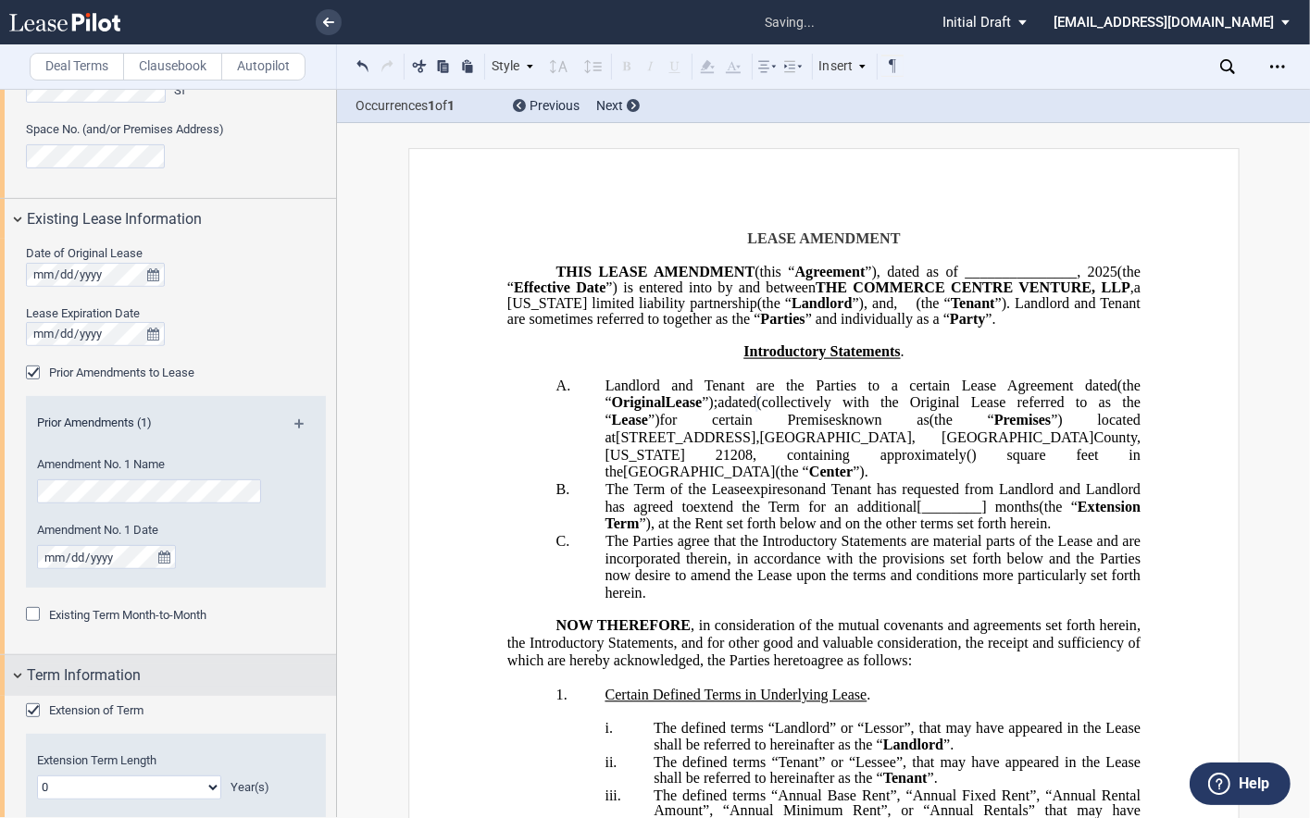
scroll to position [831, 0]
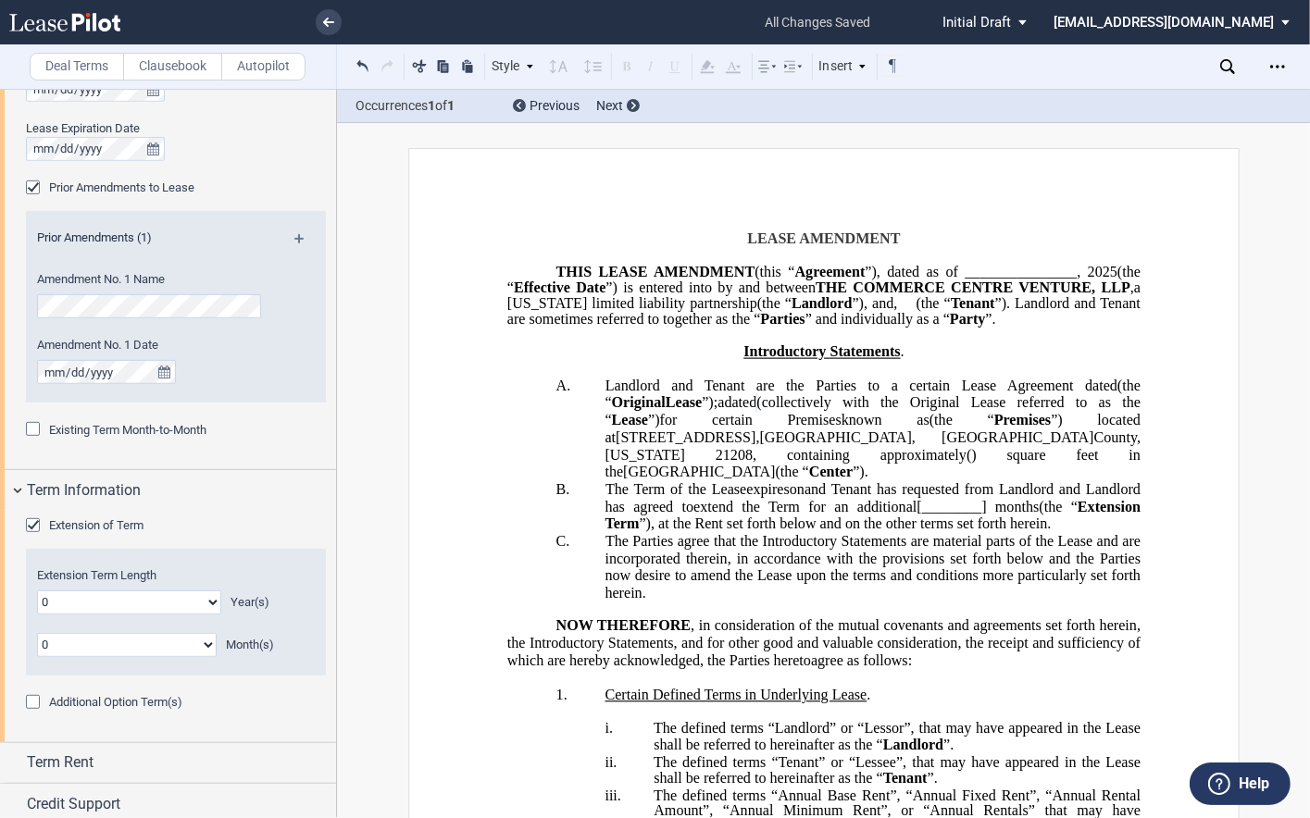
click at [212, 601] on select "0 1 2 3 4 5 6 7 8 9 10 11 12 13 14 15 16 17 18 19 20" at bounding box center [129, 602] width 184 height 24
select select "number:1"
click at [37, 590] on select "0 1 2 3 4 5 6 7 8 9 10 11 12 13 14 15 16 17 18 19 20" at bounding box center [129, 602] width 184 height 24
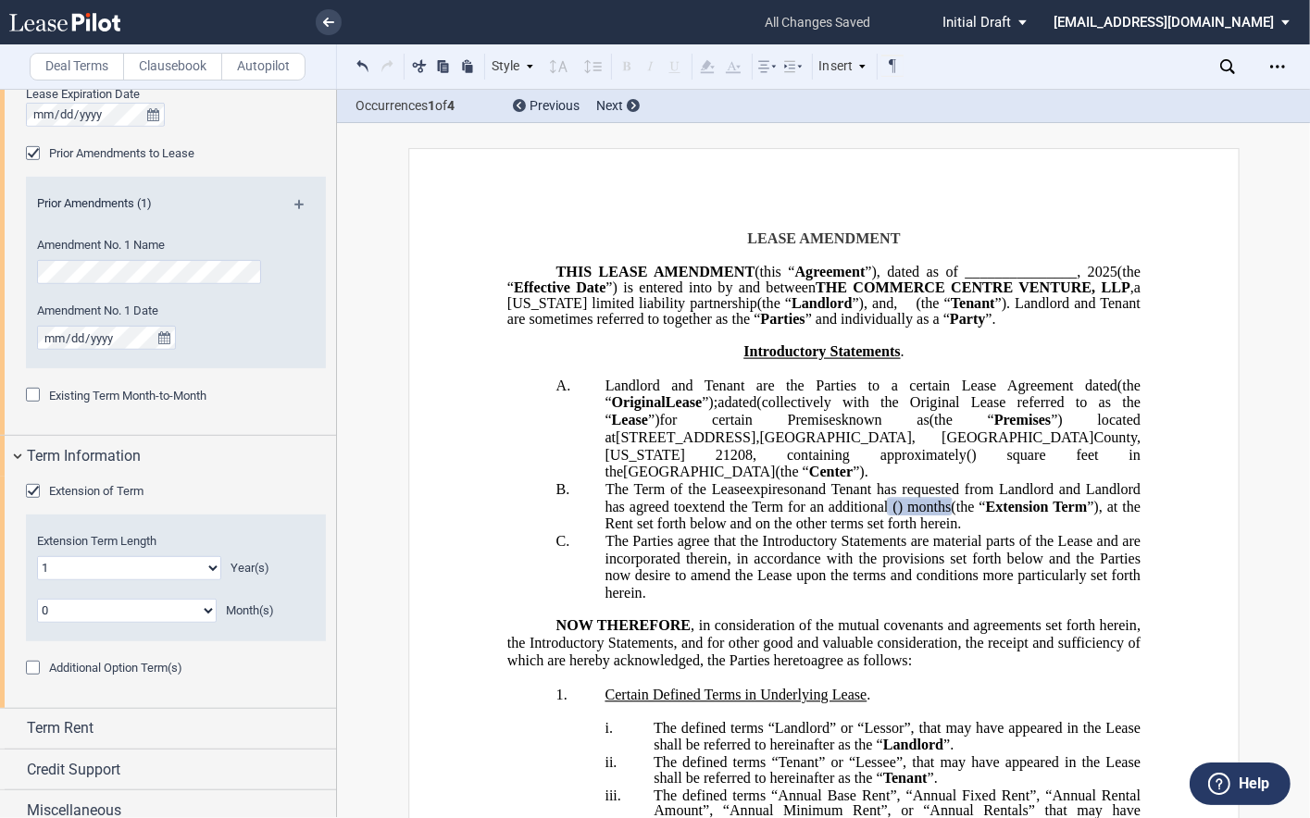
scroll to position [878, 0]
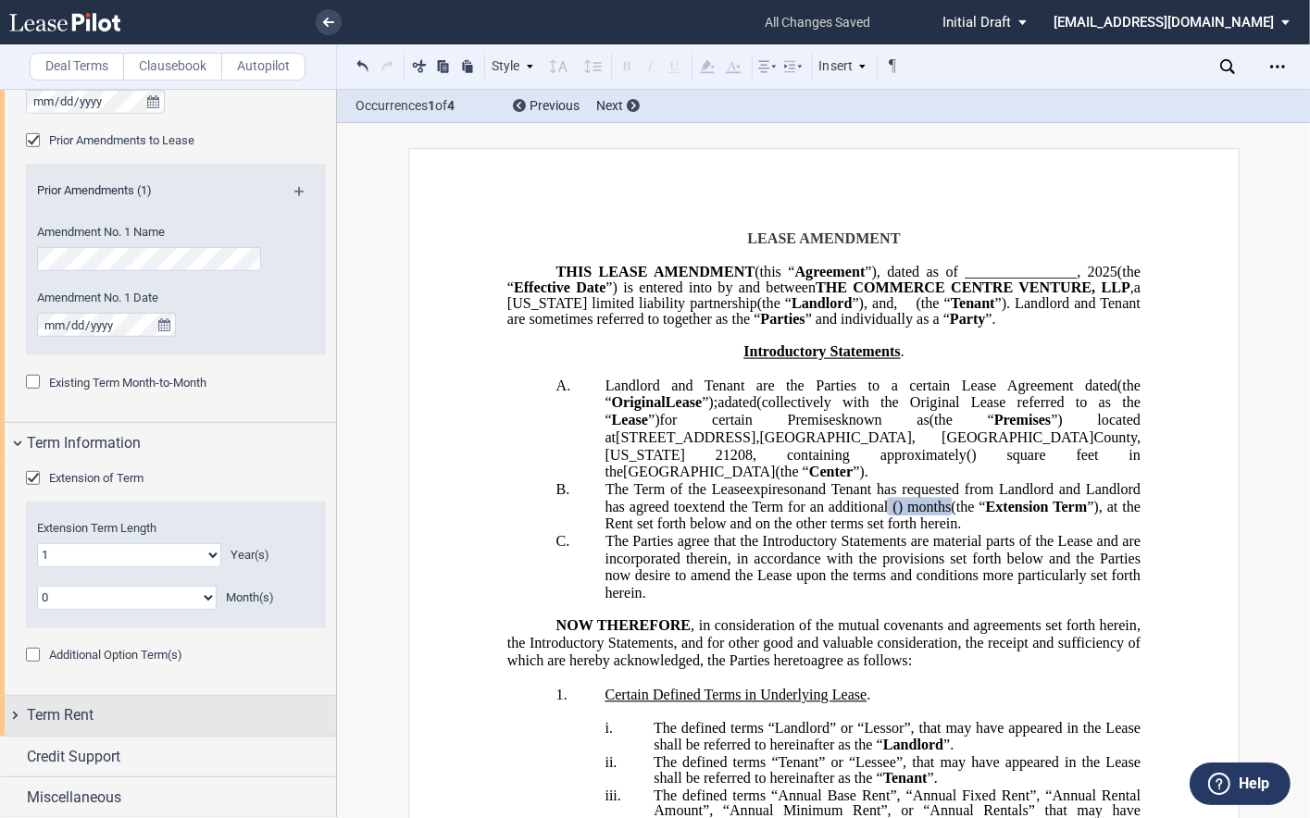
click at [109, 705] on div "Term Rent" at bounding box center [181, 715] width 309 height 22
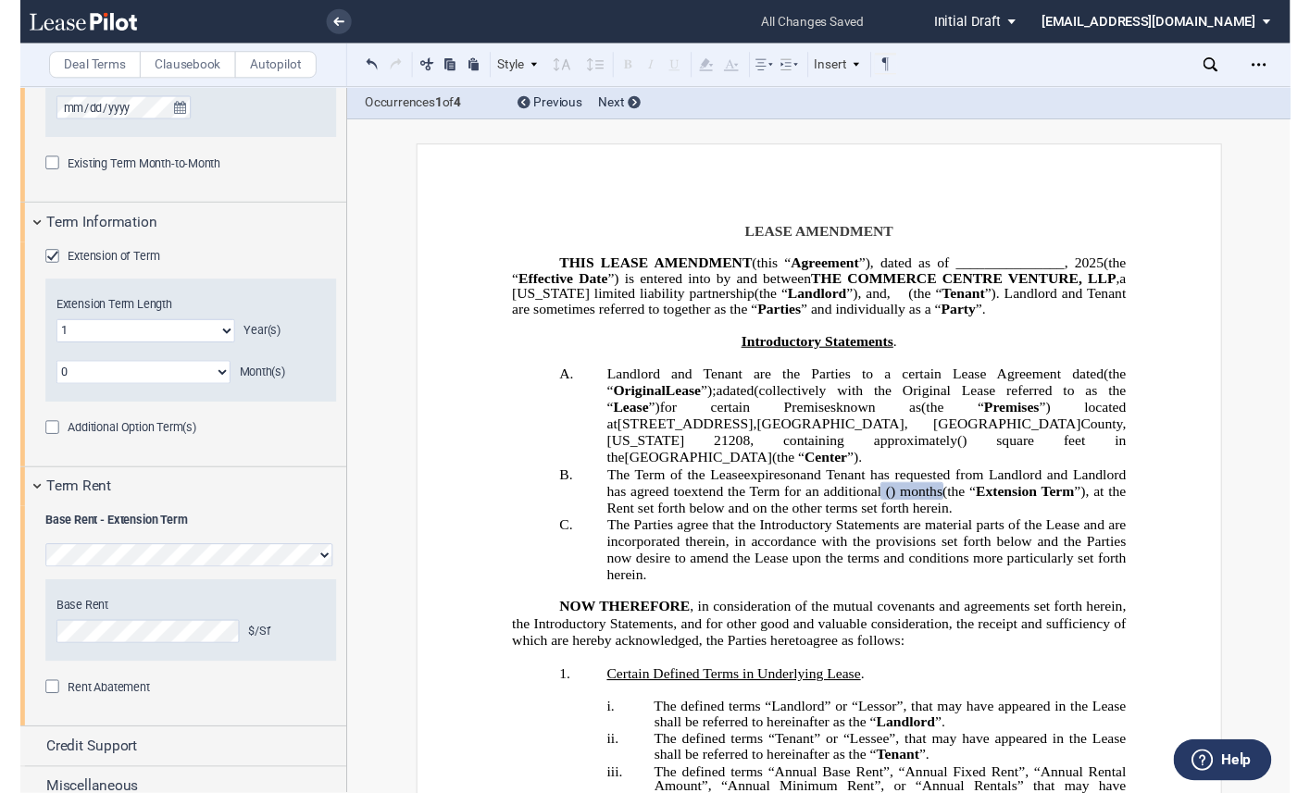
scroll to position [1105, 0]
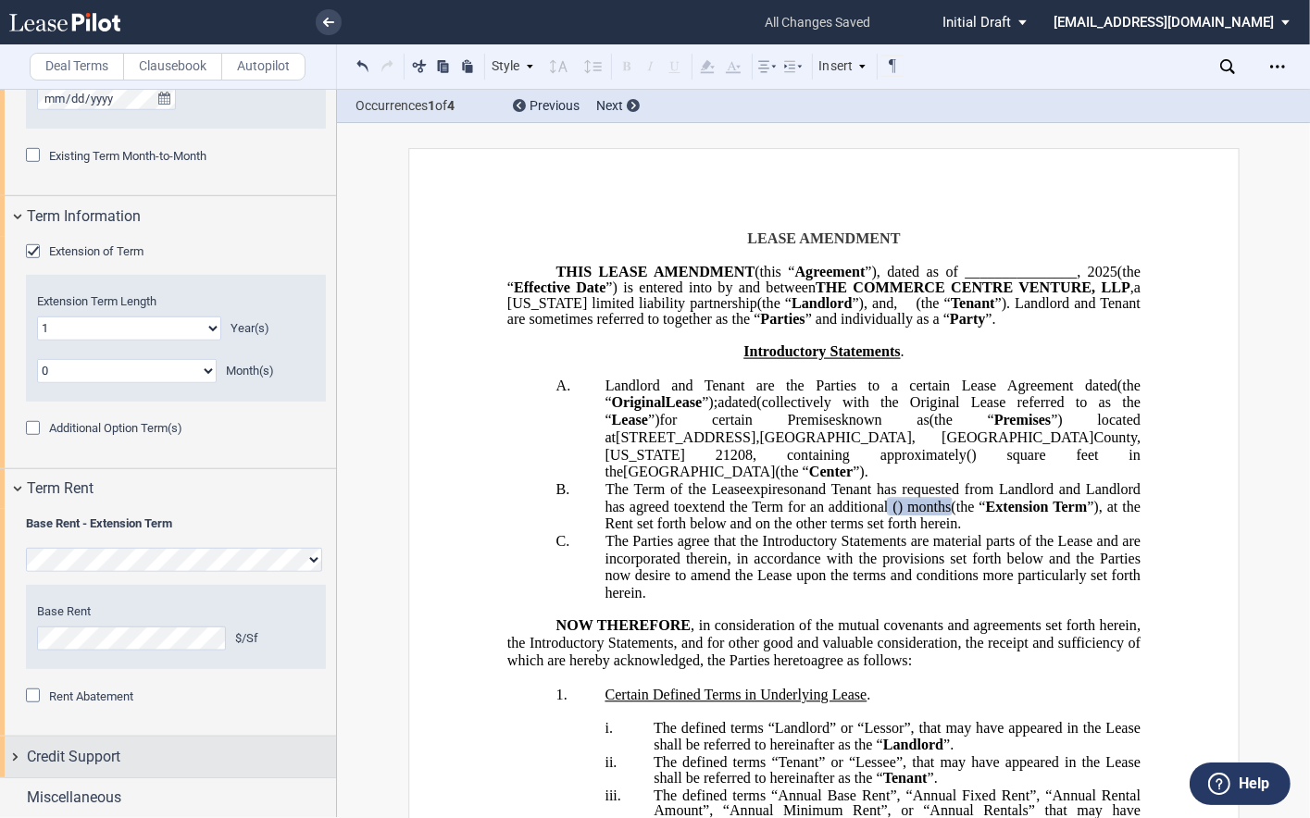
click at [105, 748] on span "Credit Support" at bounding box center [73, 757] width 93 height 22
click at [96, 750] on span "Credit Support" at bounding box center [73, 757] width 93 height 22
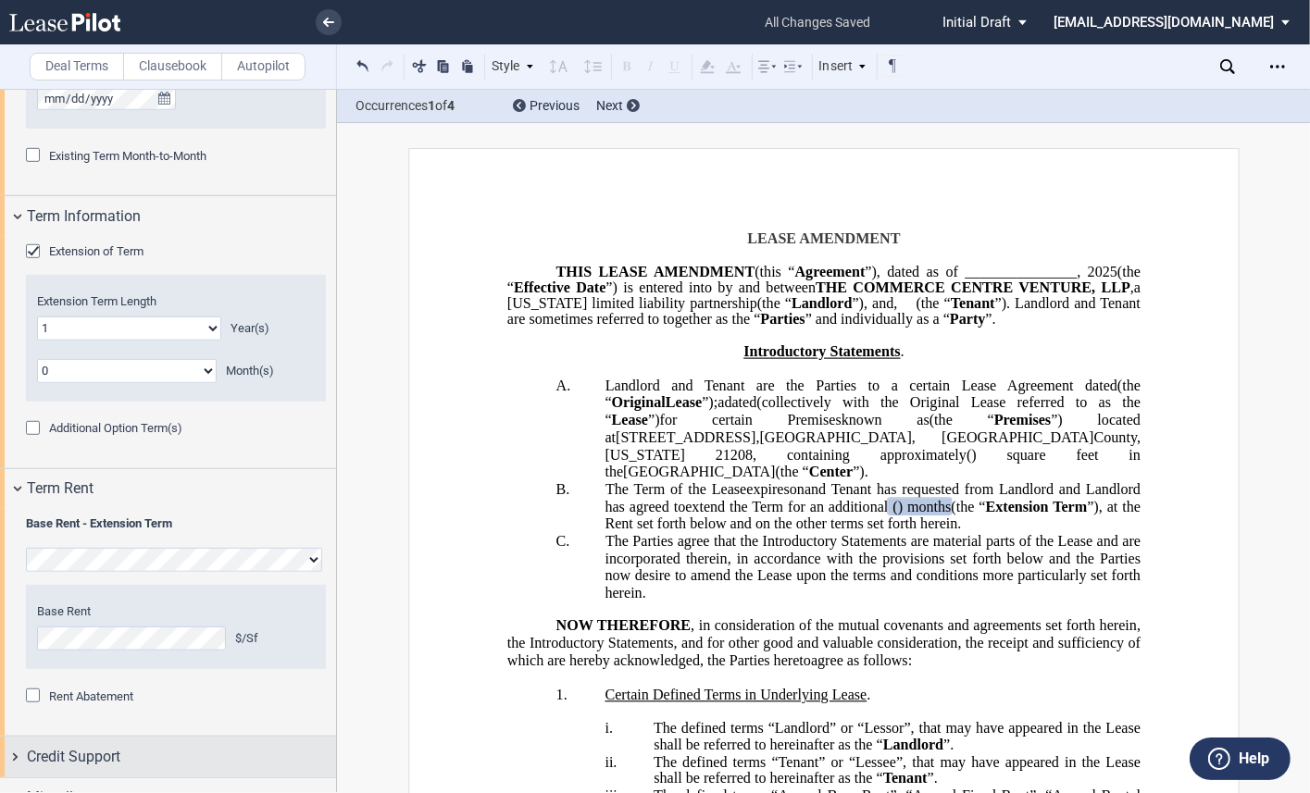
click at [34, 759] on span "Credit Support" at bounding box center [73, 757] width 93 height 22
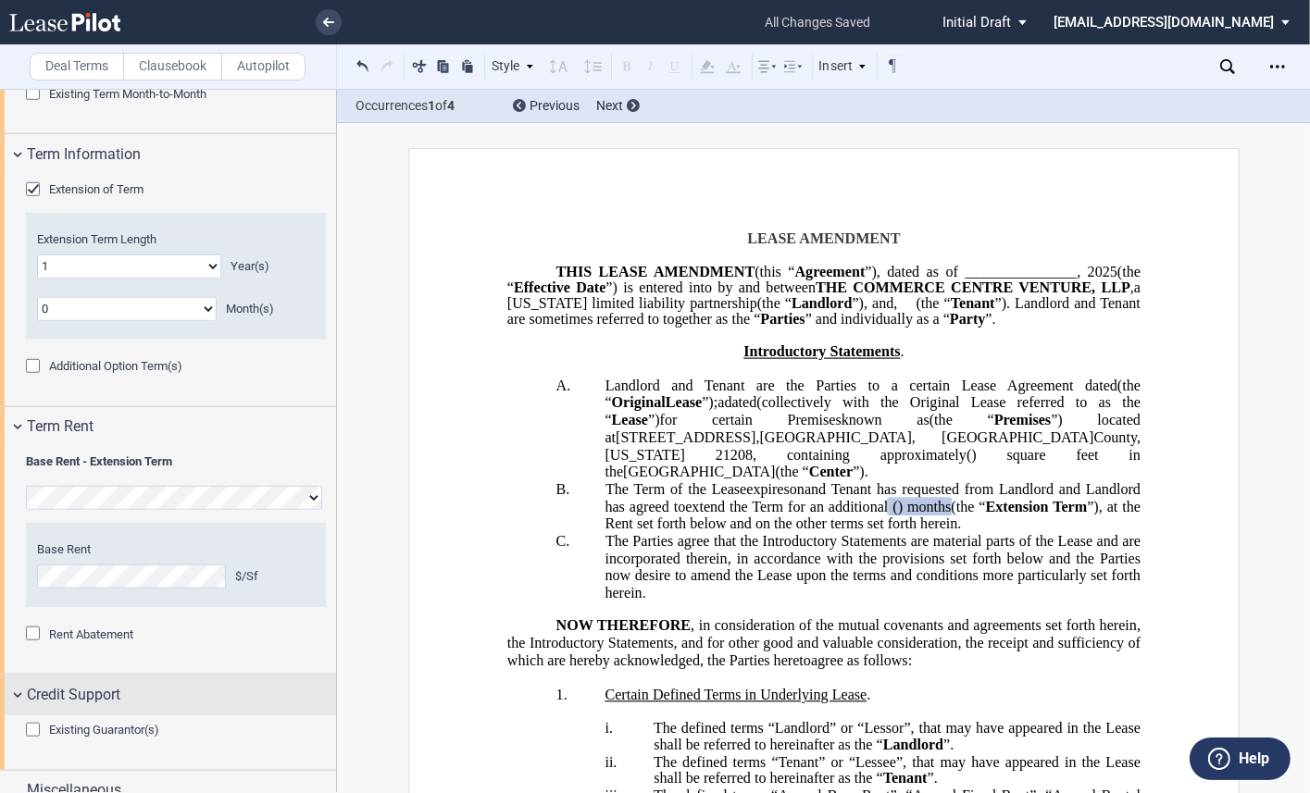
scroll to position [1185, 0]
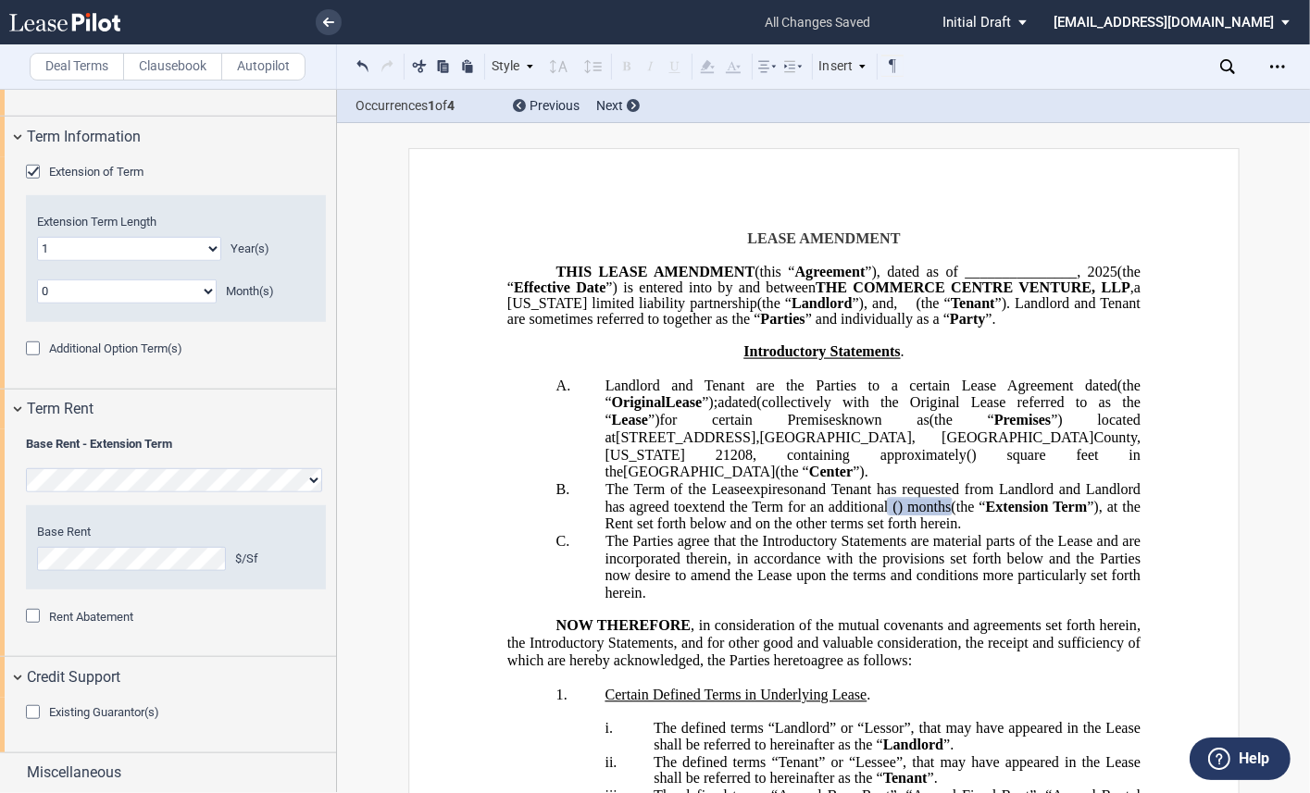
click at [41, 707] on div "Existing Guarantor(s)" at bounding box center [35, 714] width 19 height 19
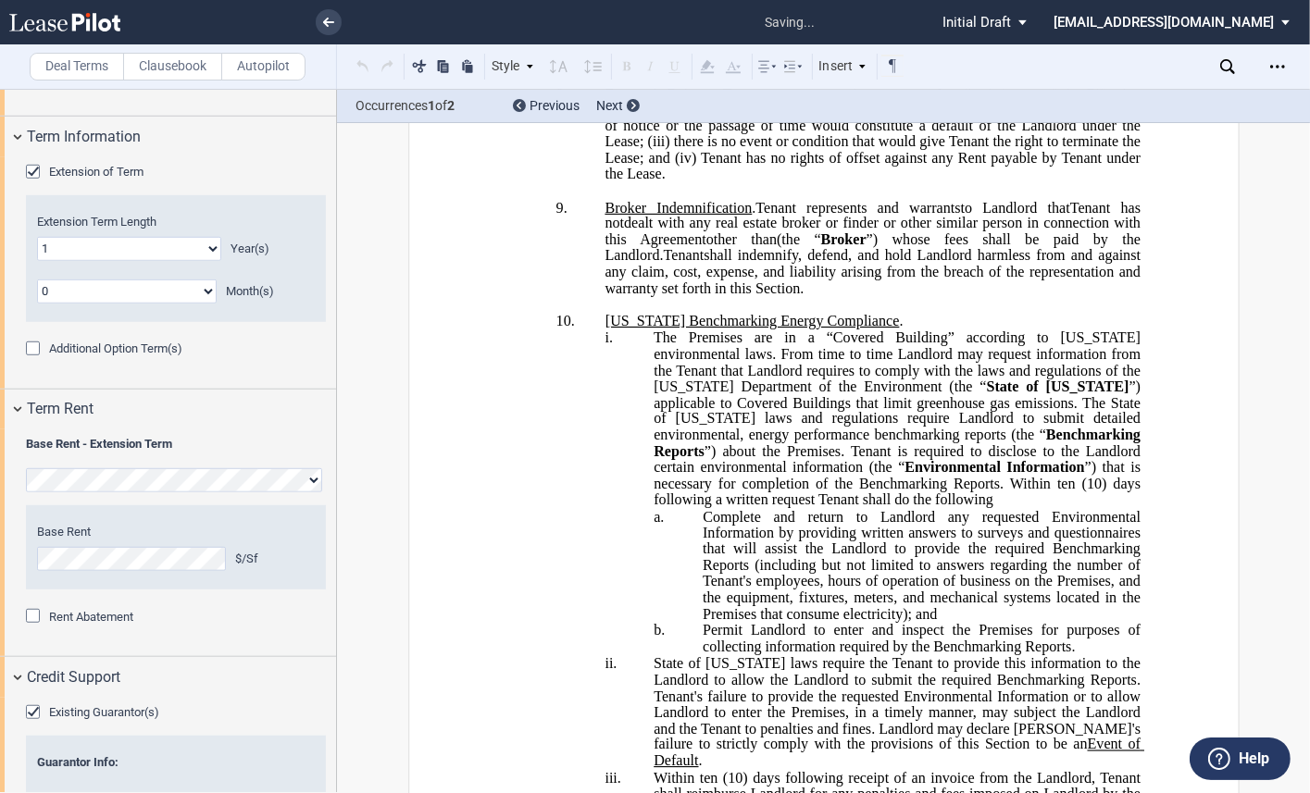
scroll to position [2230, 0]
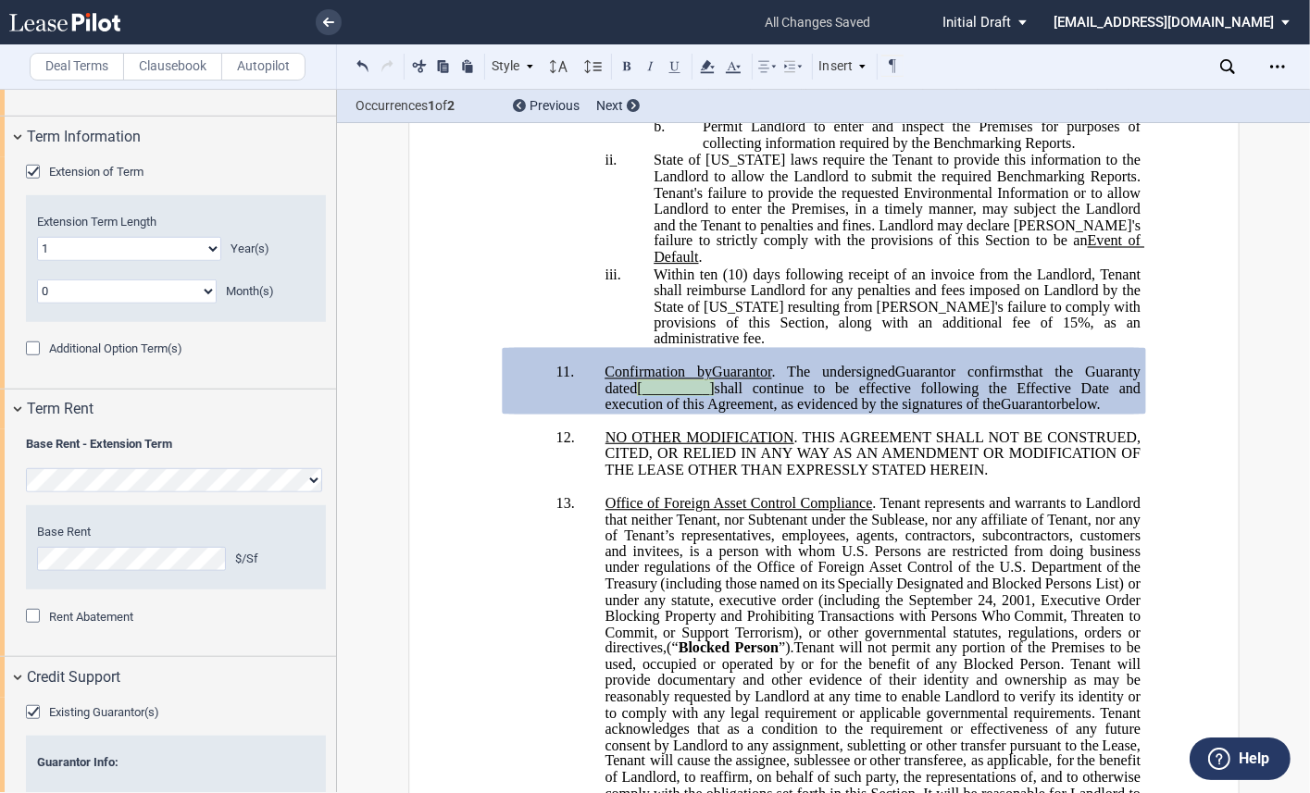
drag, startPoint x: 678, startPoint y: 393, endPoint x: 599, endPoint y: 396, distance: 79.6
click at [599, 396] on div "!!SET_LEVEL_1!! !!Klein_Level_2!! 11. Confirmation by Guarantors Guarantor . Th…" at bounding box center [822, 381] width 633 height 66
drag, startPoint x: 688, startPoint y: 387, endPoint x: 599, endPoint y: 391, distance: 89.0
click at [599, 391] on div "!!SET_LEVEL_1!! !!Klein_Level_2!! 11. Confirmation by Guarantors Guarantor . Th…" at bounding box center [822, 381] width 633 height 66
click at [702, 65] on icon at bounding box center [707, 67] width 22 height 22
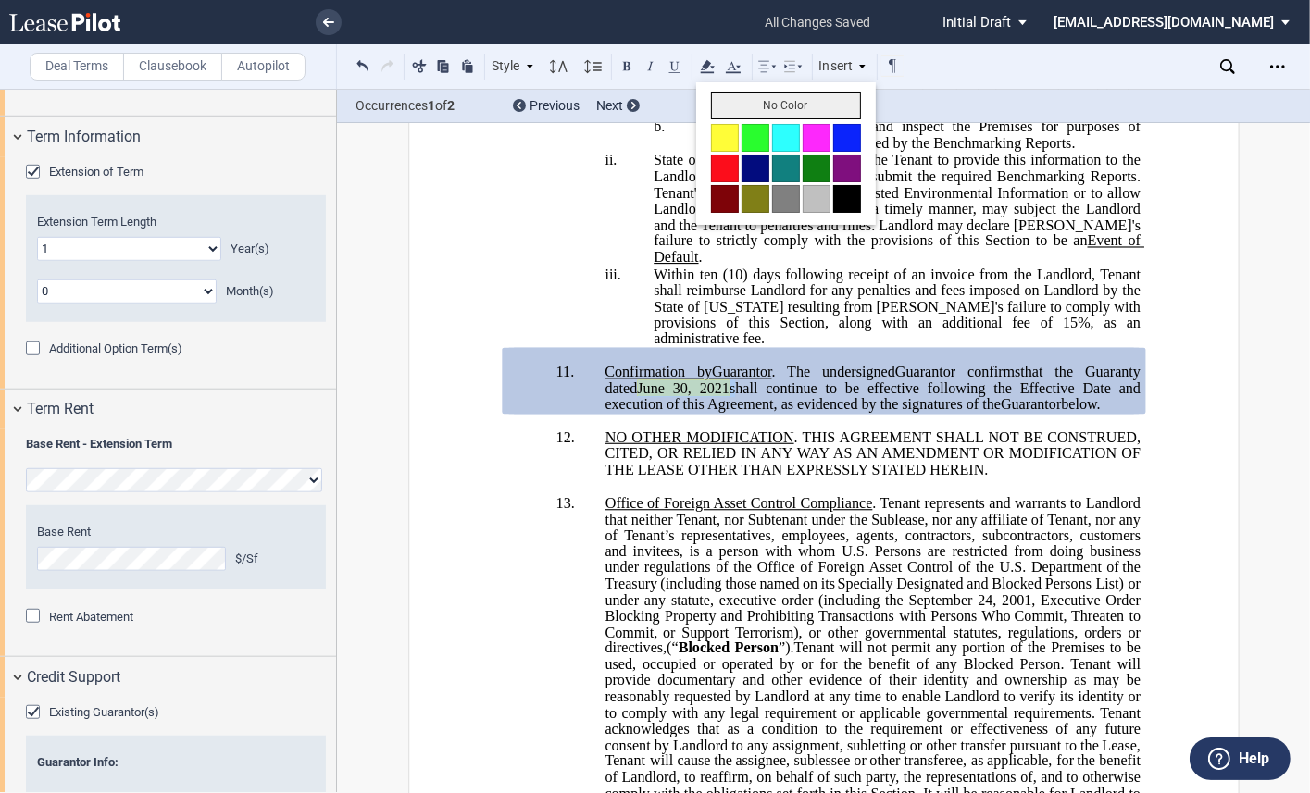
click at [735, 107] on button "No Color" at bounding box center [786, 106] width 150 height 28
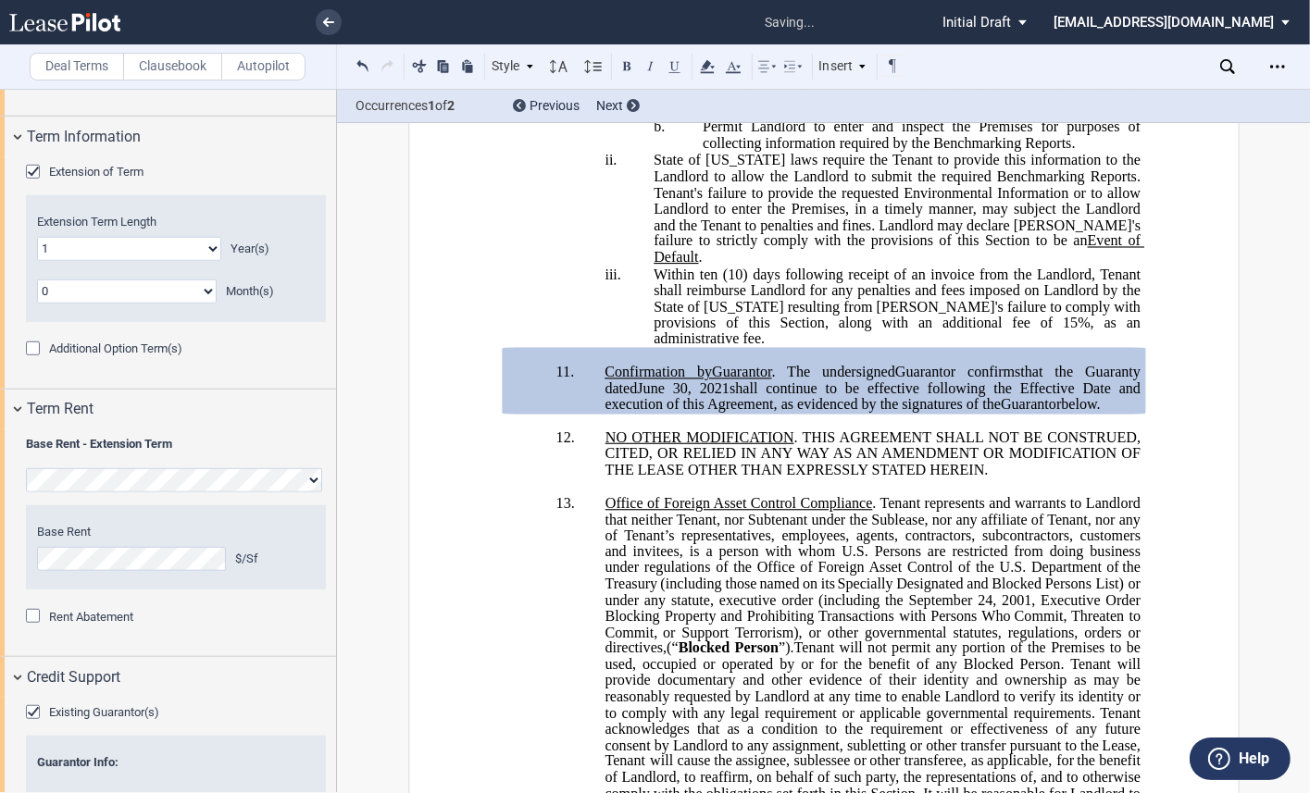
click at [703, 385] on span "shall continue to be effective following the Effective Date and execution of th…" at bounding box center [874, 396] width 540 height 32
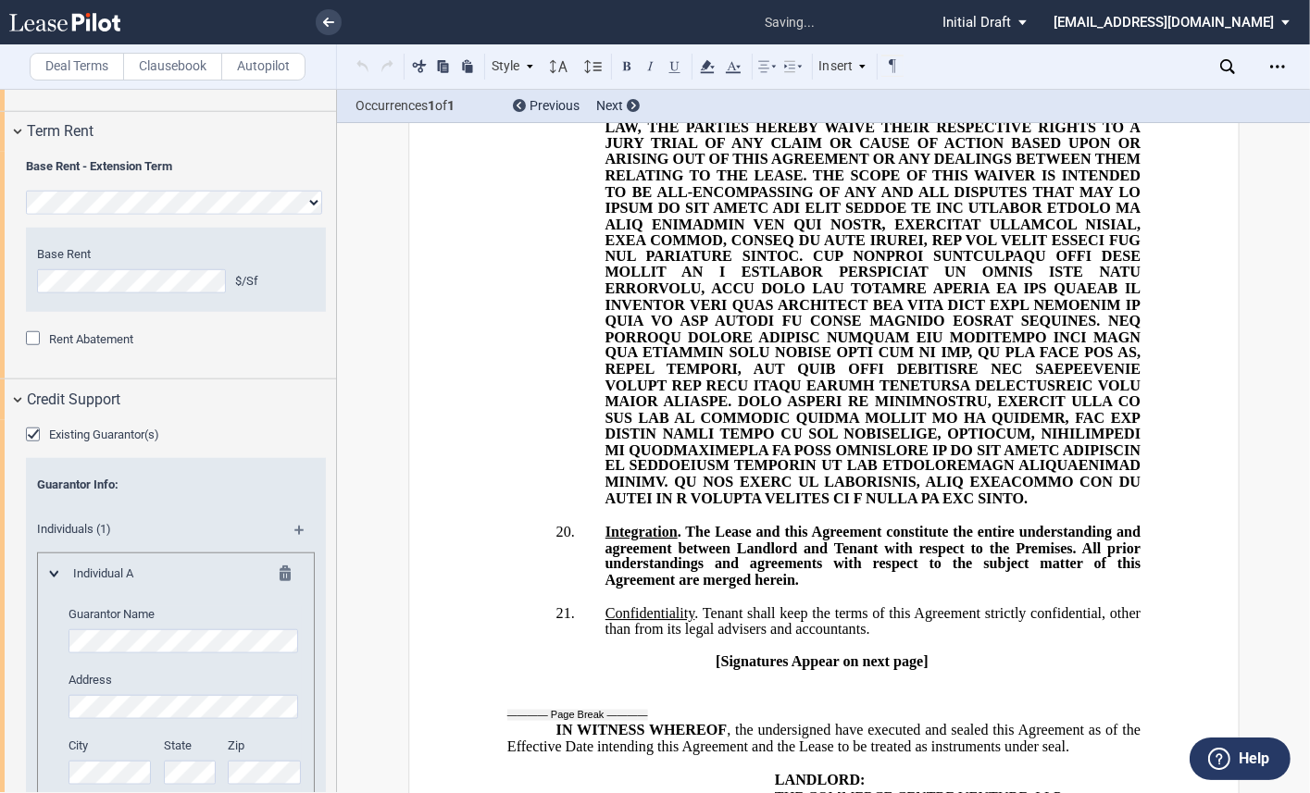
scroll to position [4836, 0]
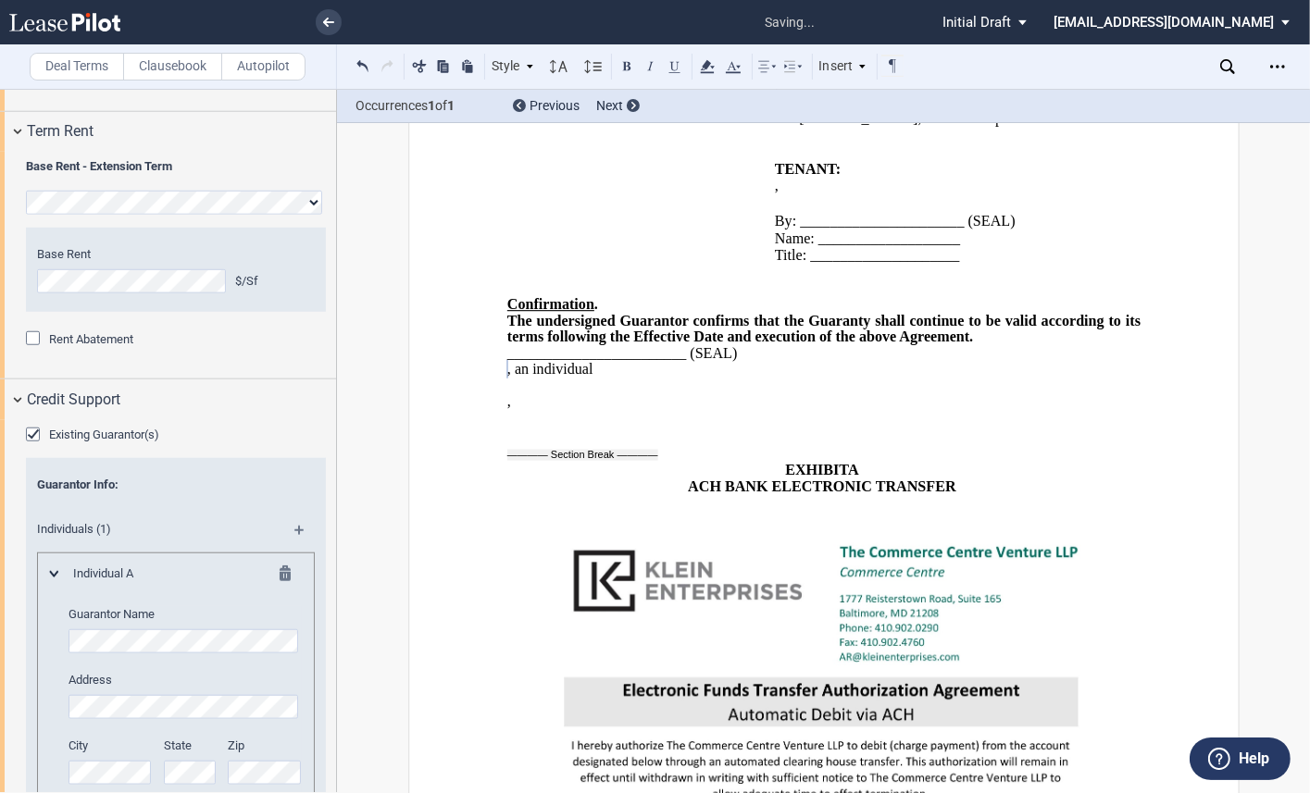
click at [294, 526] on md-icon at bounding box center [306, 537] width 25 height 22
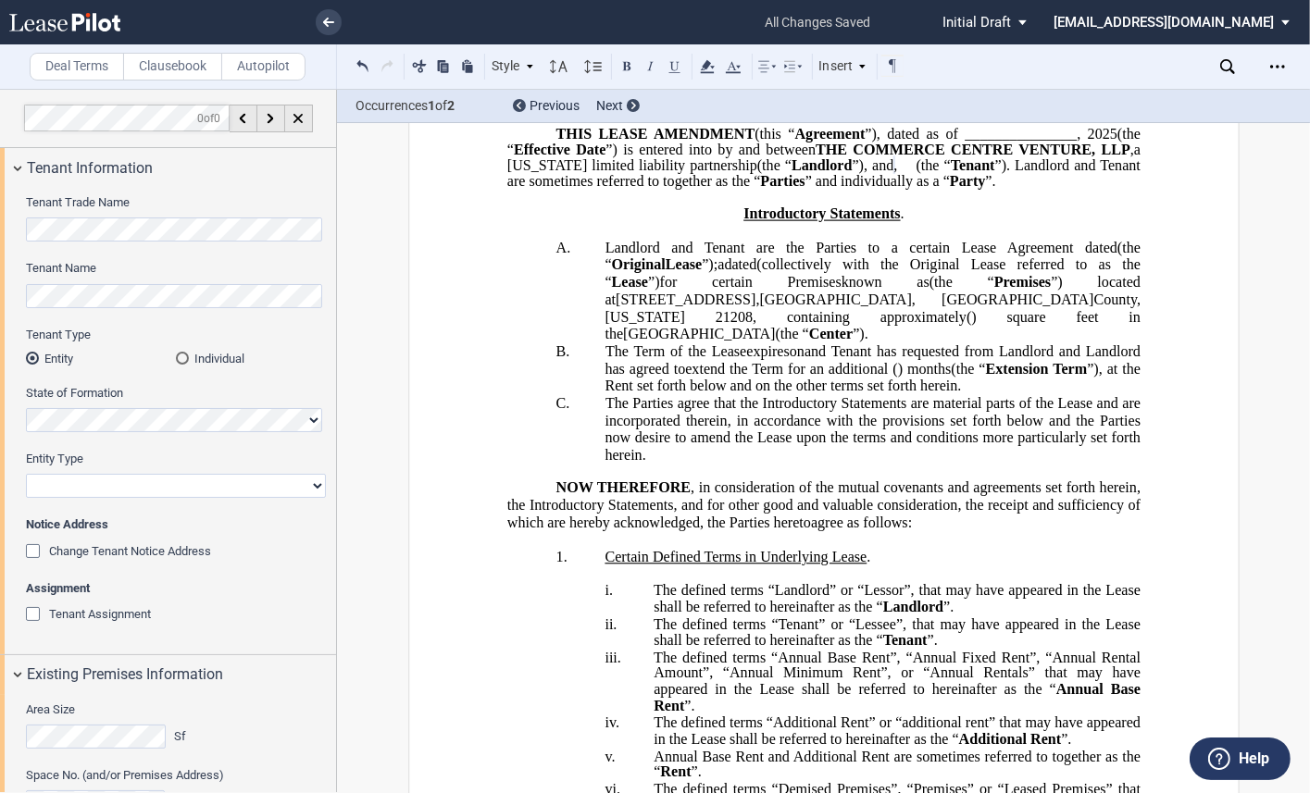
scroll to position [0, 0]
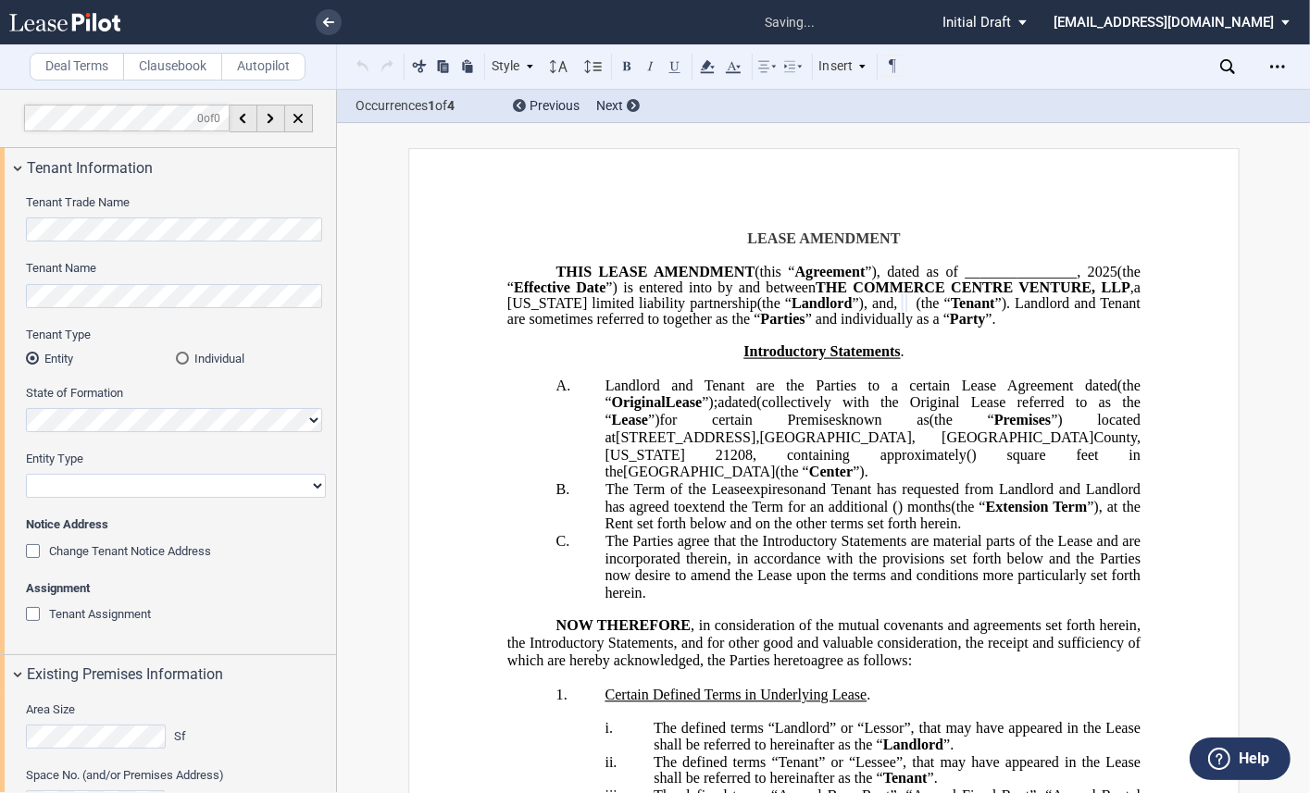
click at [136, 493] on select "Corporation Limited Liability Company General Partnership Limited Partnership O…" at bounding box center [176, 486] width 300 height 24
select select "corporation"
click at [26, 474] on select "Corporation Limited Liability Company General Partnership Limited Partnership O…" at bounding box center [176, 486] width 300 height 24
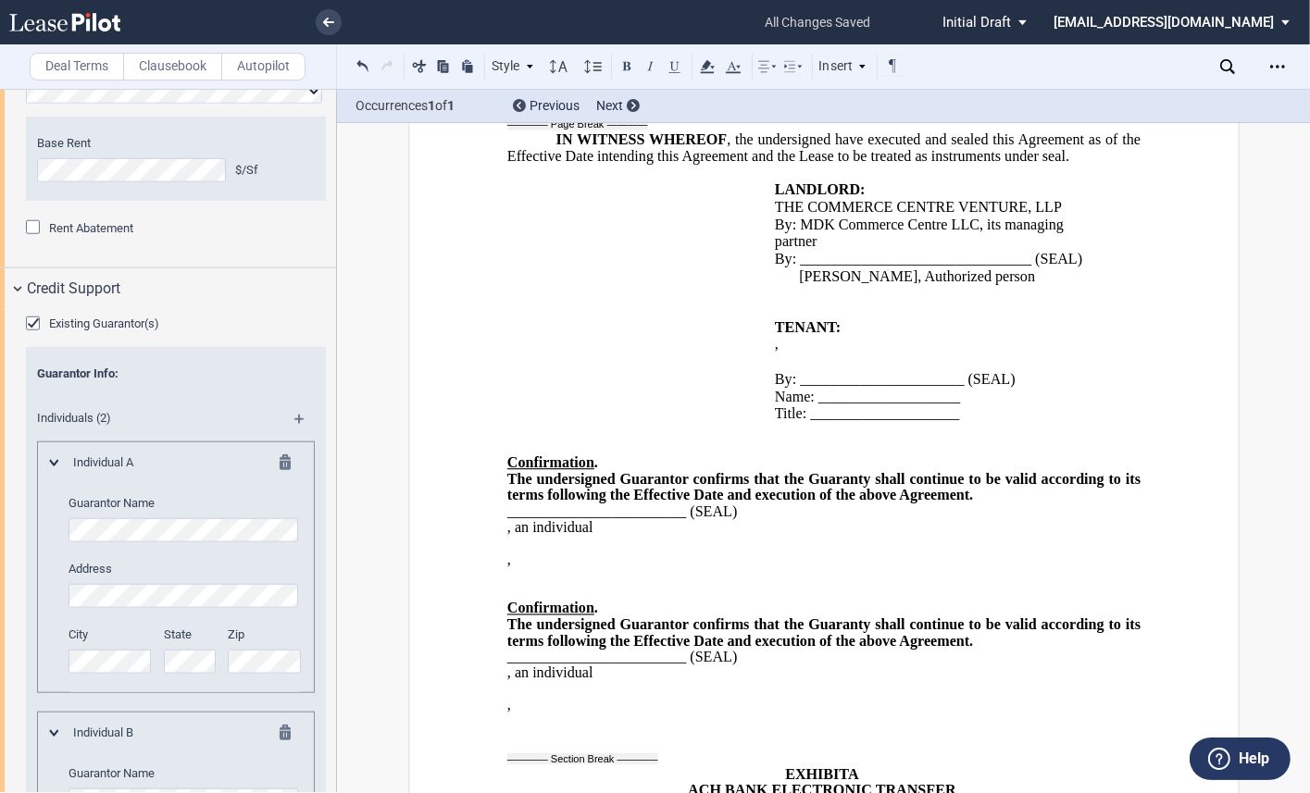
scroll to position [4862, 0]
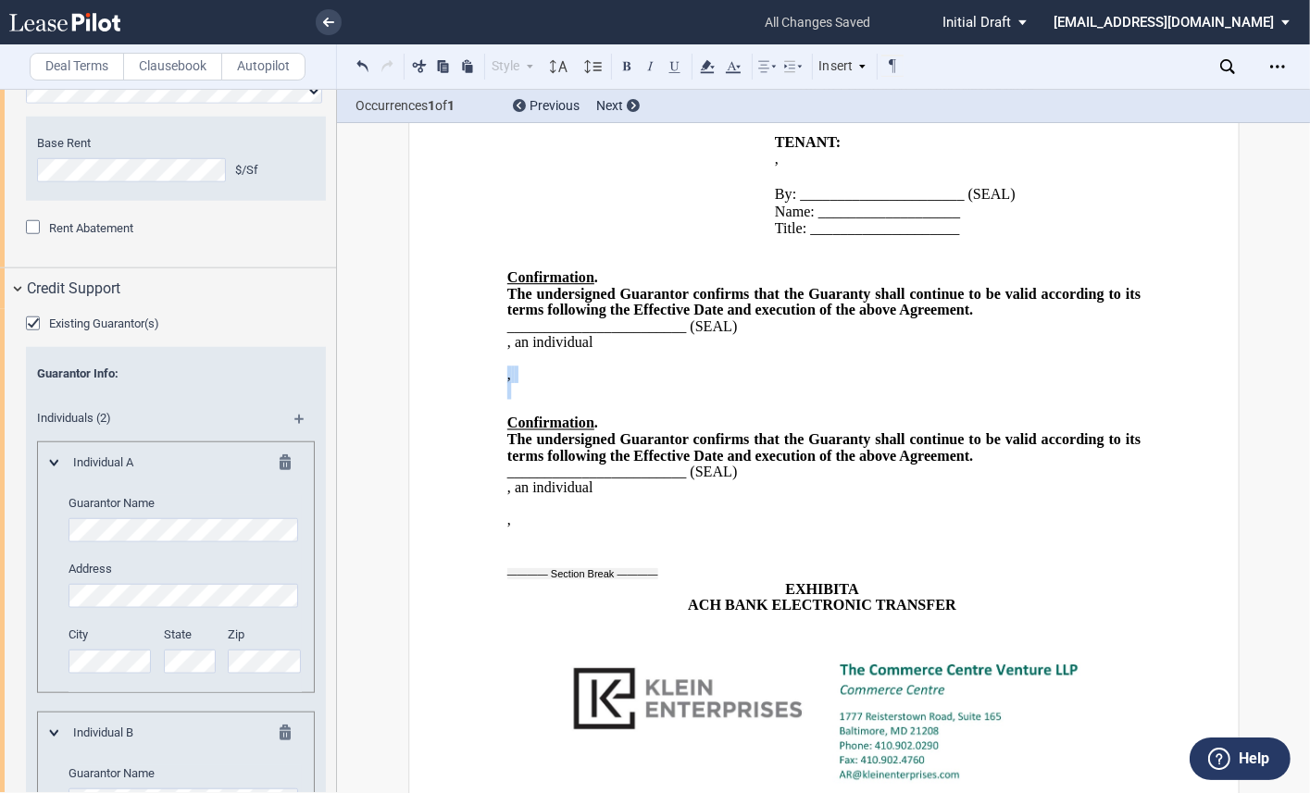
drag, startPoint x: 777, startPoint y: 396, endPoint x: 501, endPoint y: 375, distance: 277.5
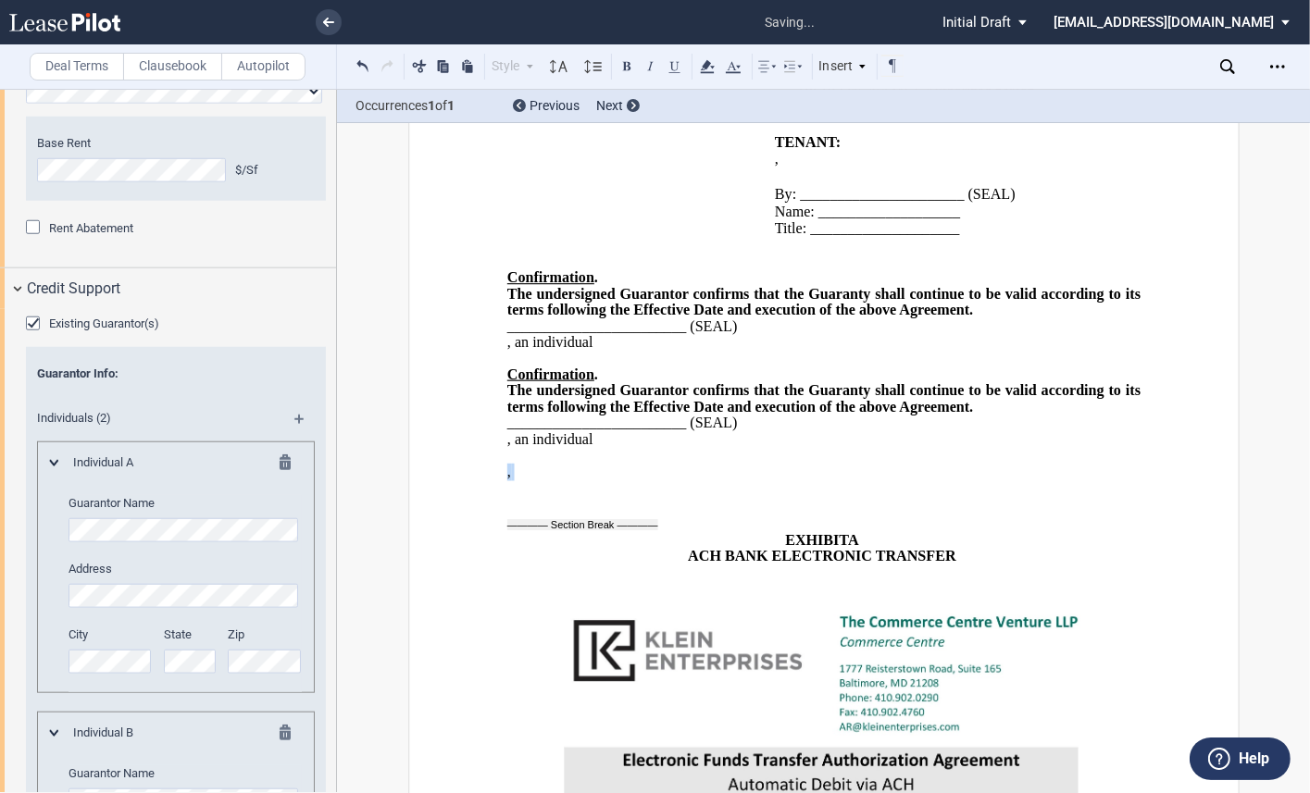
drag, startPoint x: 734, startPoint y: 491, endPoint x: 489, endPoint y: 466, distance: 246.5
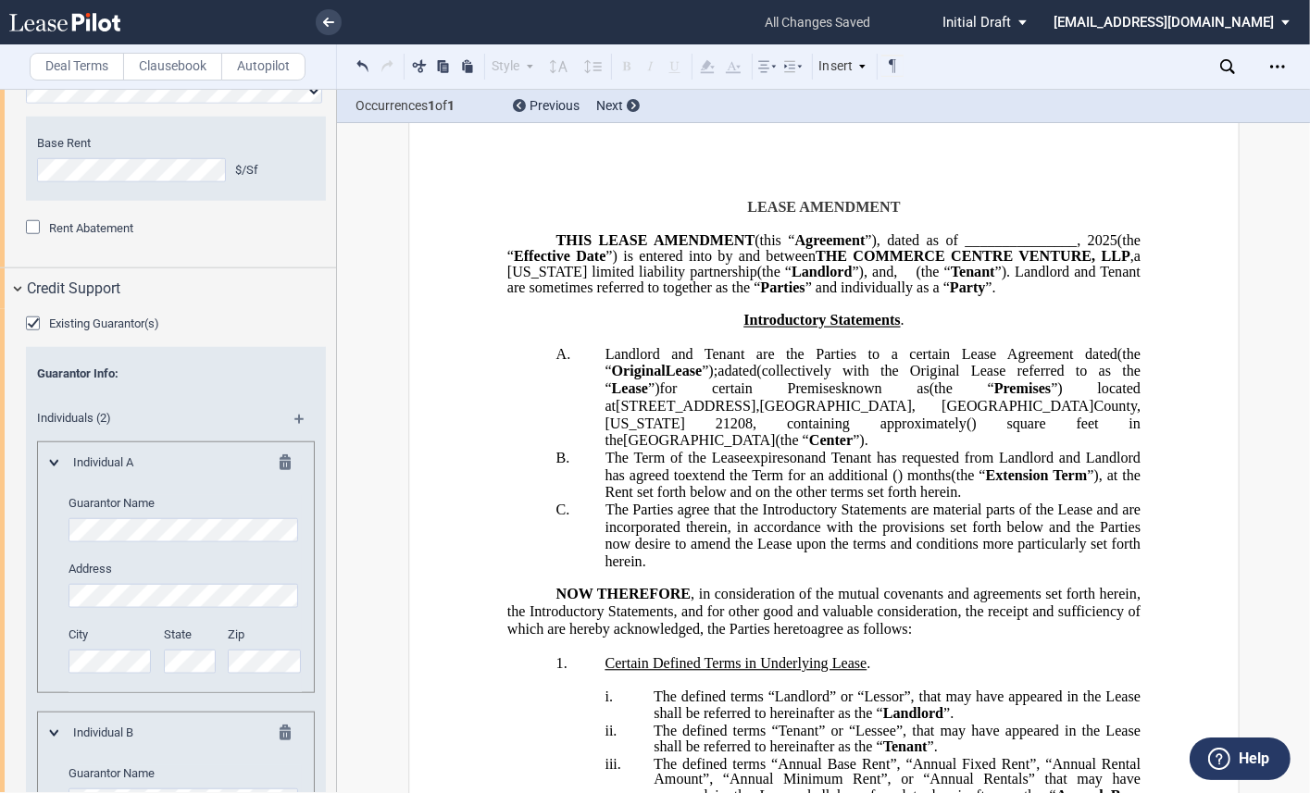
scroll to position [0, 0]
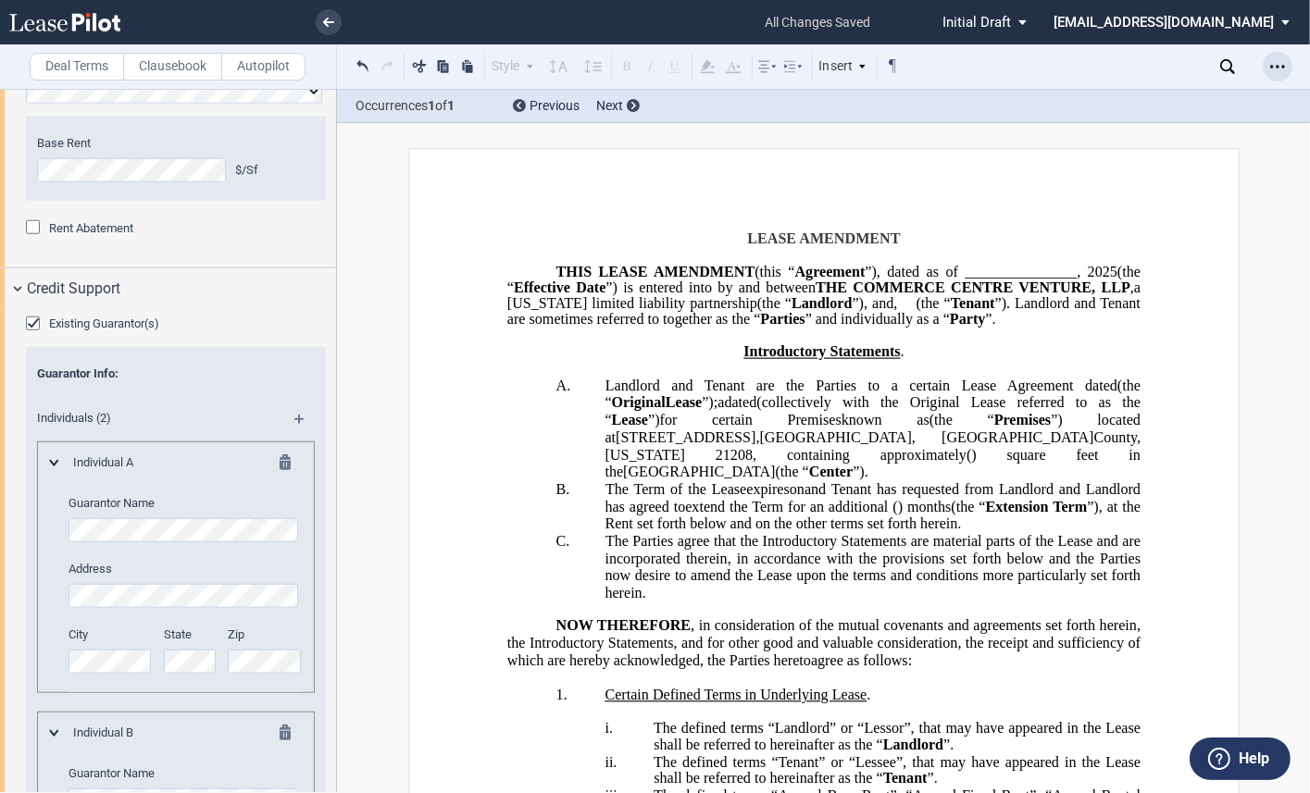
click at [1283, 65] on icon "Open Lease options menu" at bounding box center [1277, 66] width 15 height 15
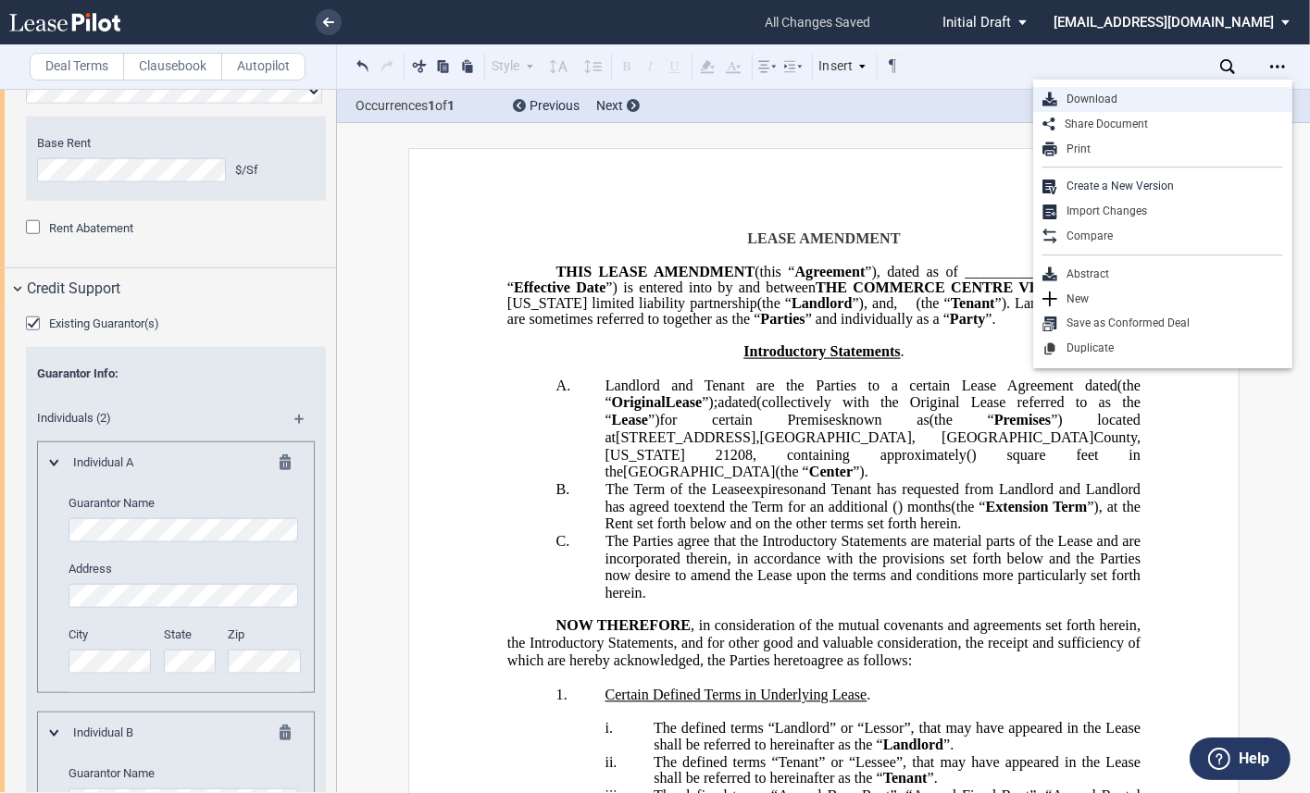
click at [1099, 98] on div "Download" at bounding box center [1170, 100] width 226 height 16
